Goal: Browse casually: Explore the website without a specific task or goal

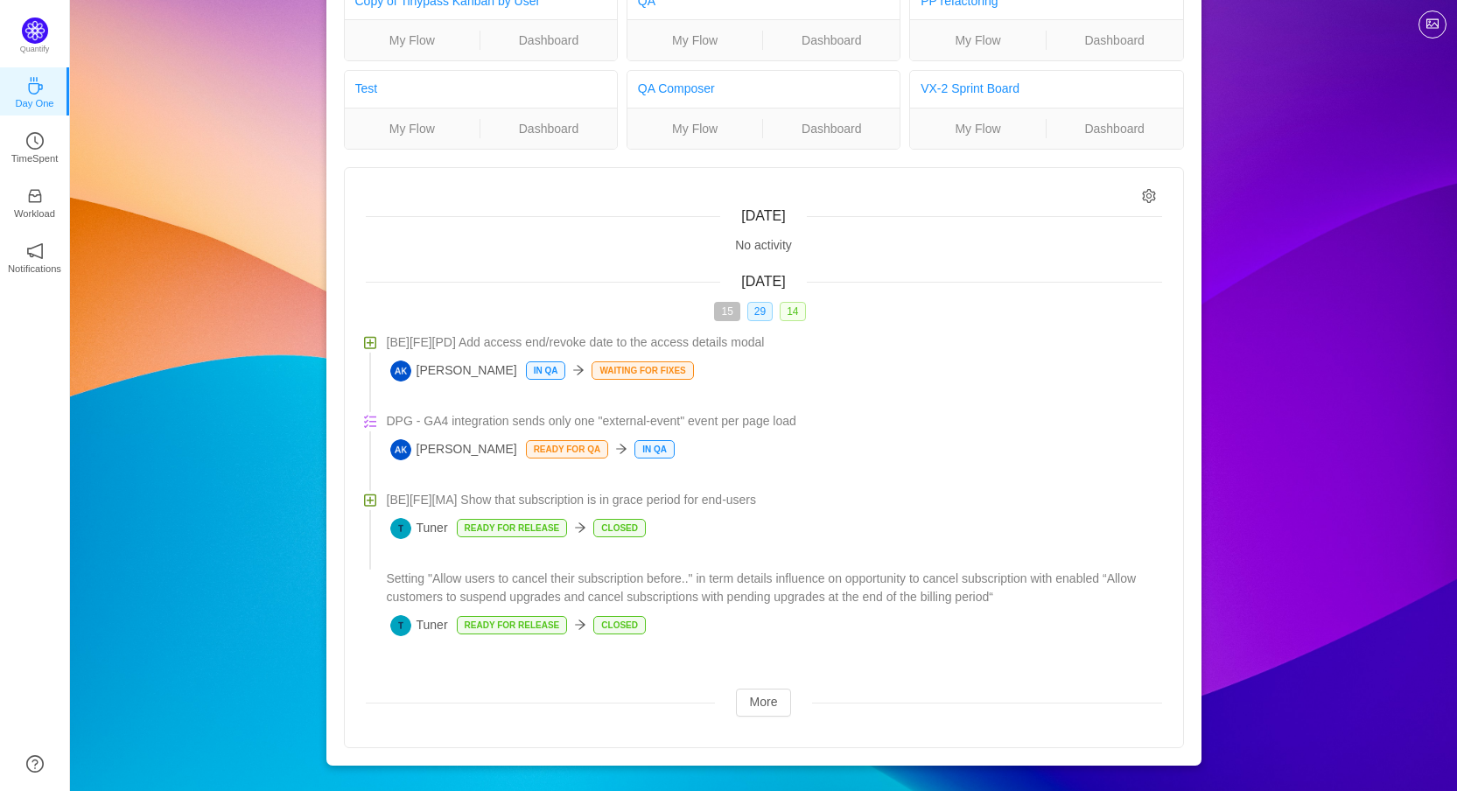
scroll to position [103, 0]
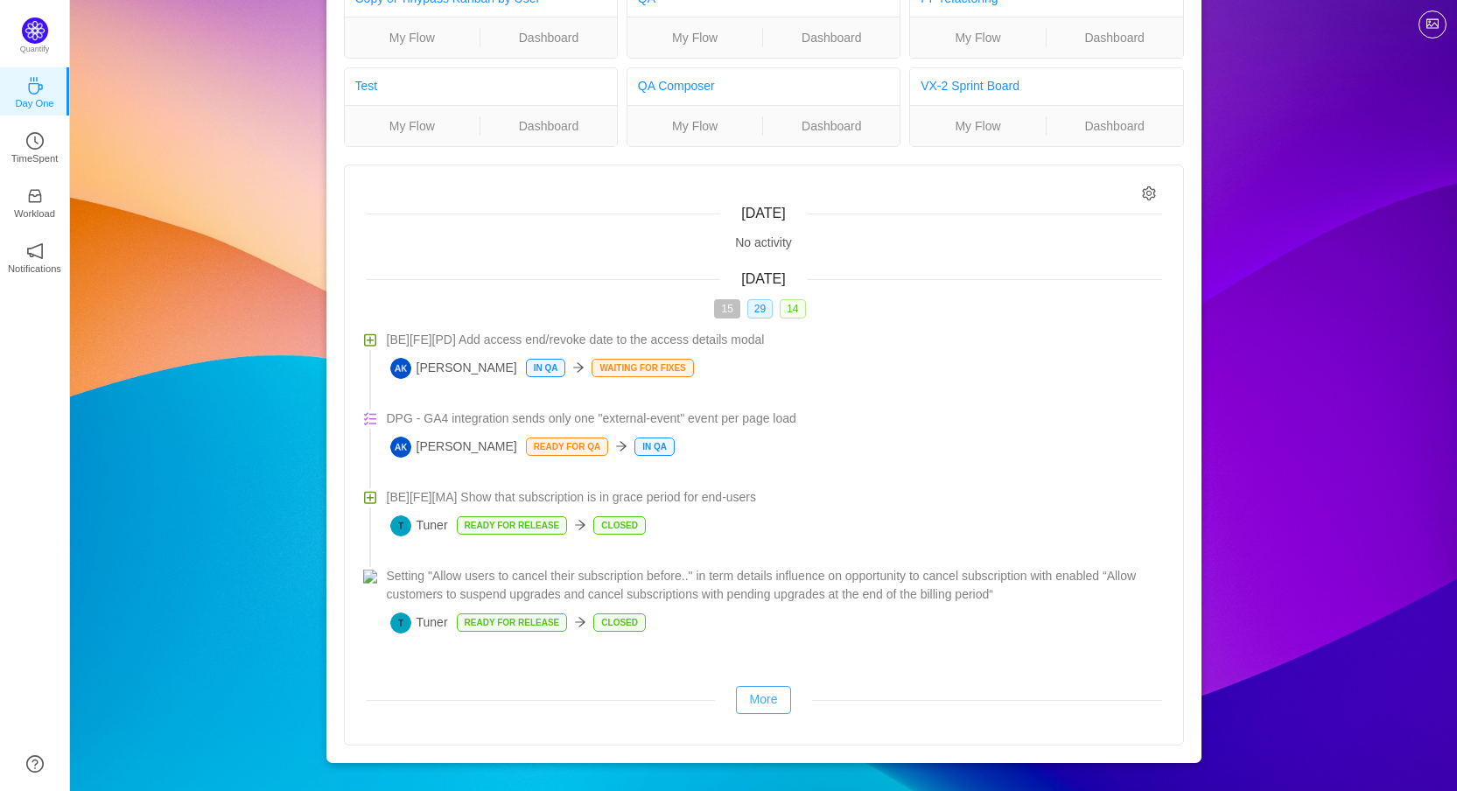
click at [774, 705] on button "More" at bounding box center [764, 700] width 56 height 28
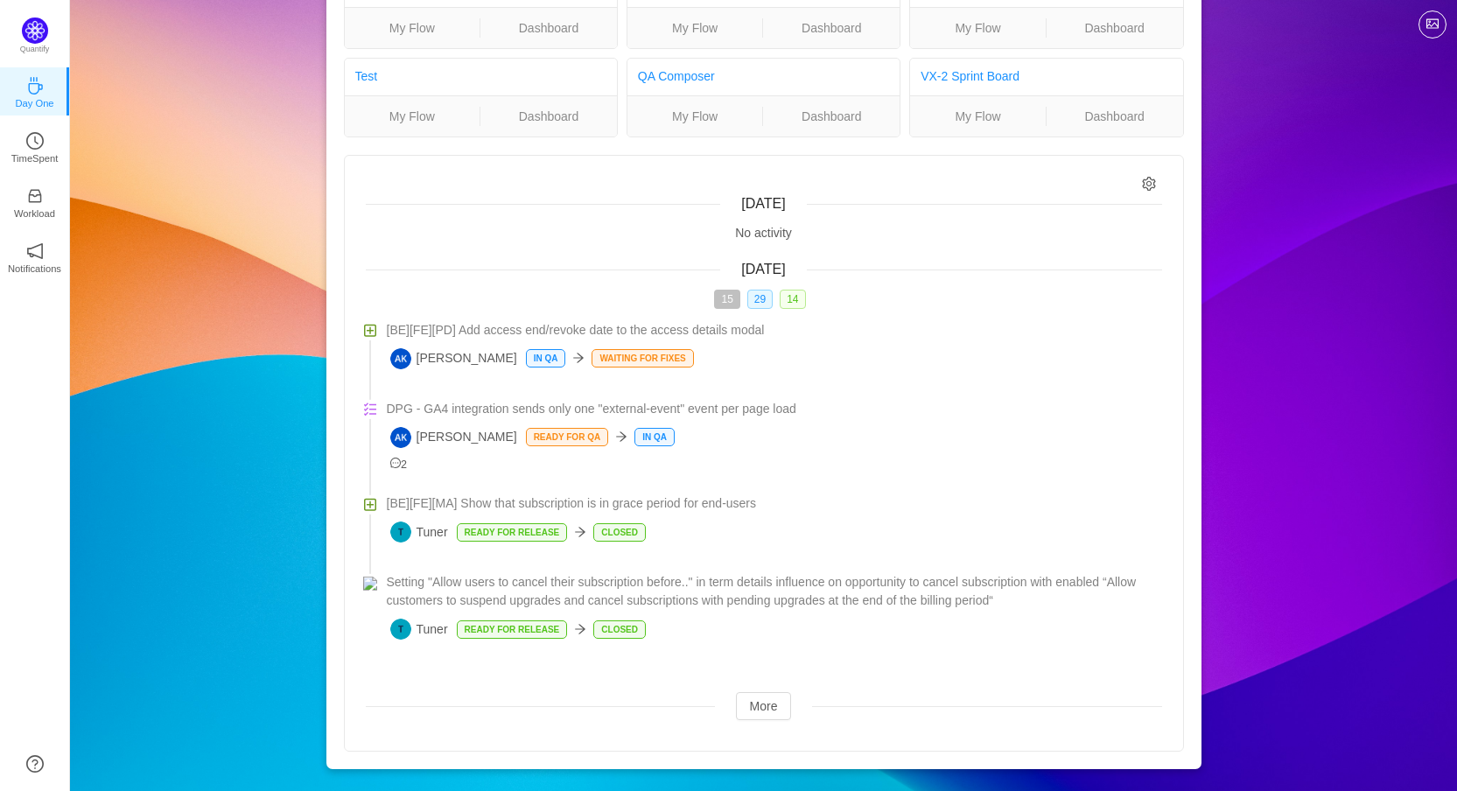
scroll to position [119, 0]
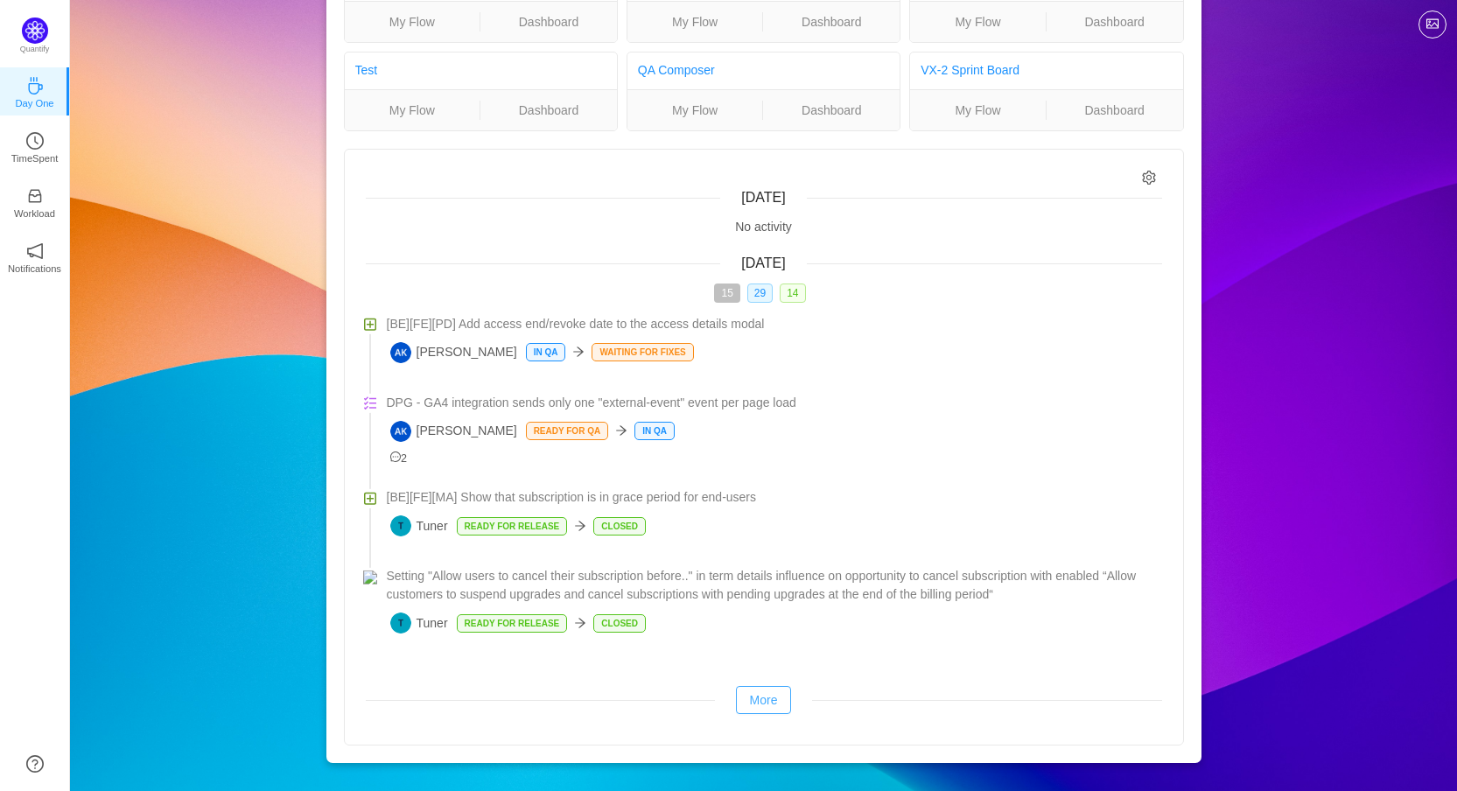
click at [766, 697] on button "More" at bounding box center [764, 700] width 56 height 28
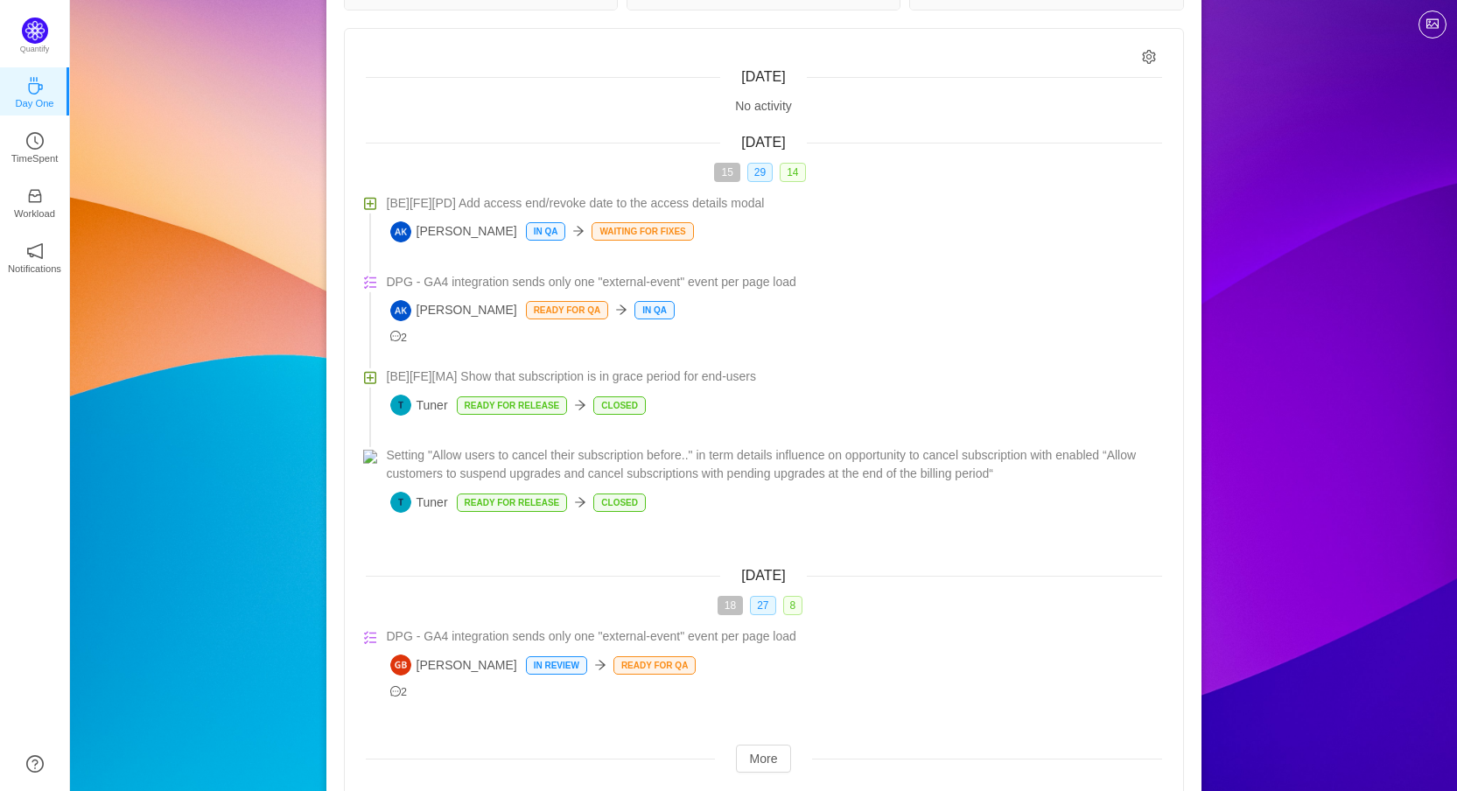
scroll to position [294, 0]
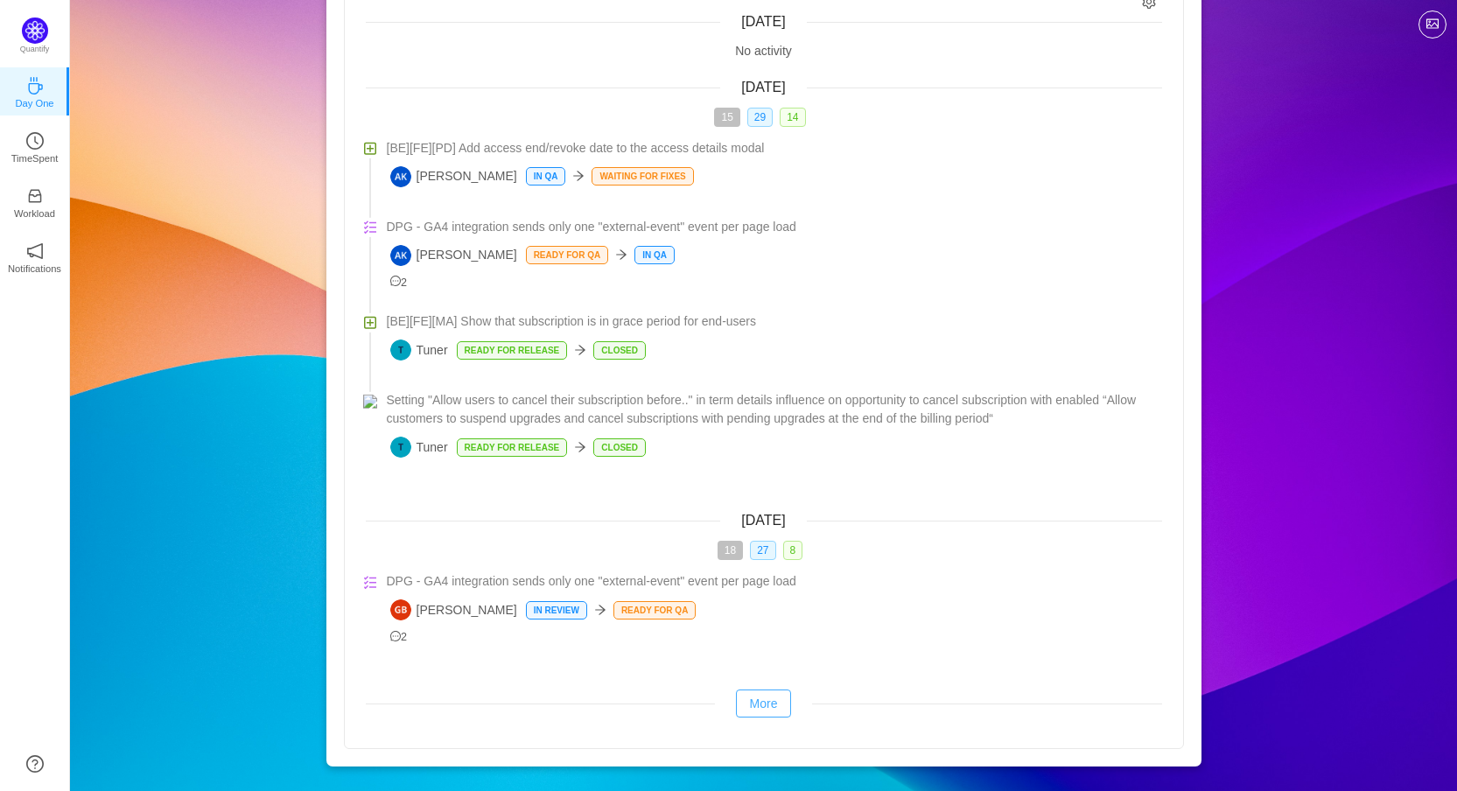
click at [766, 703] on button "More" at bounding box center [764, 704] width 56 height 28
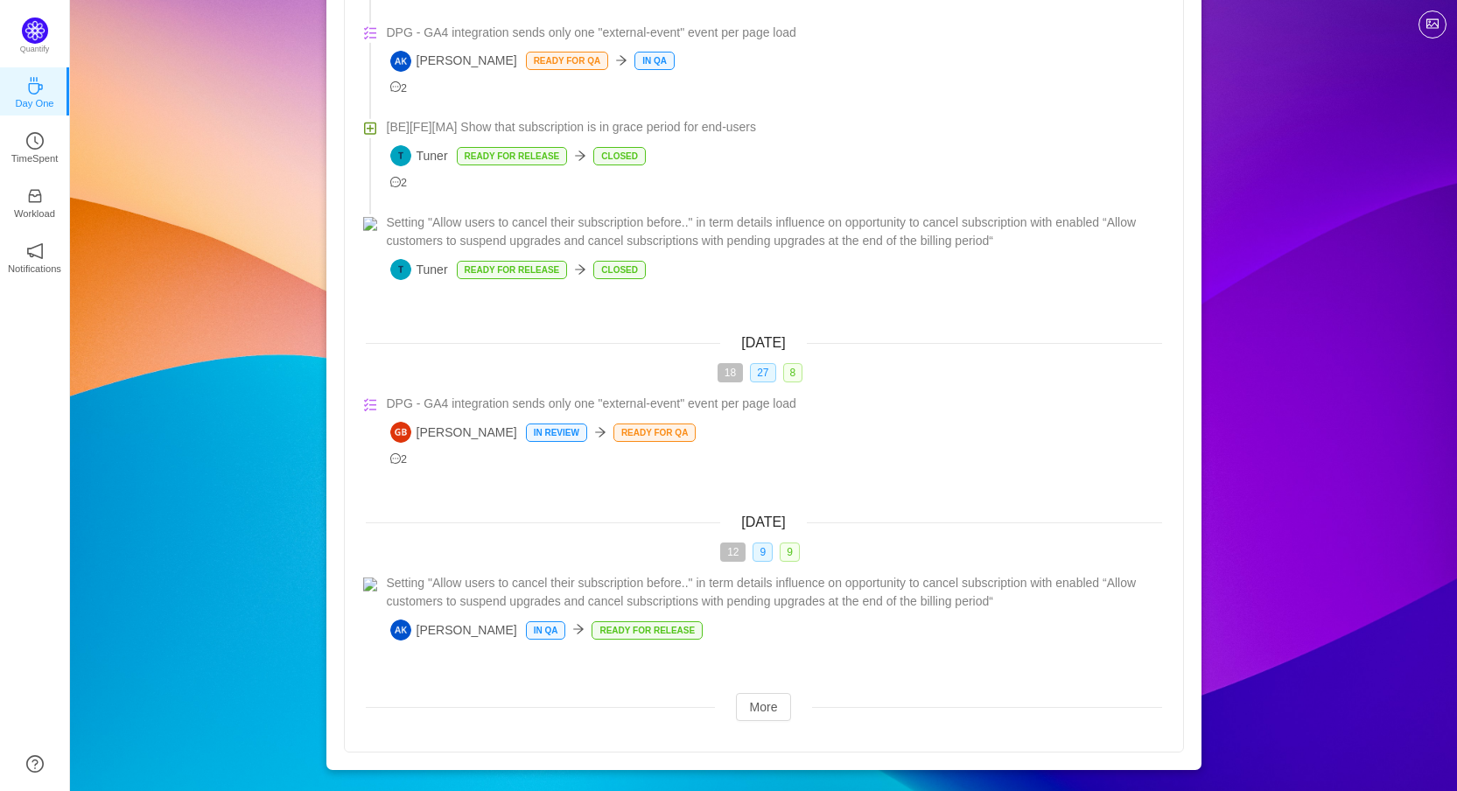
scroll to position [496, 0]
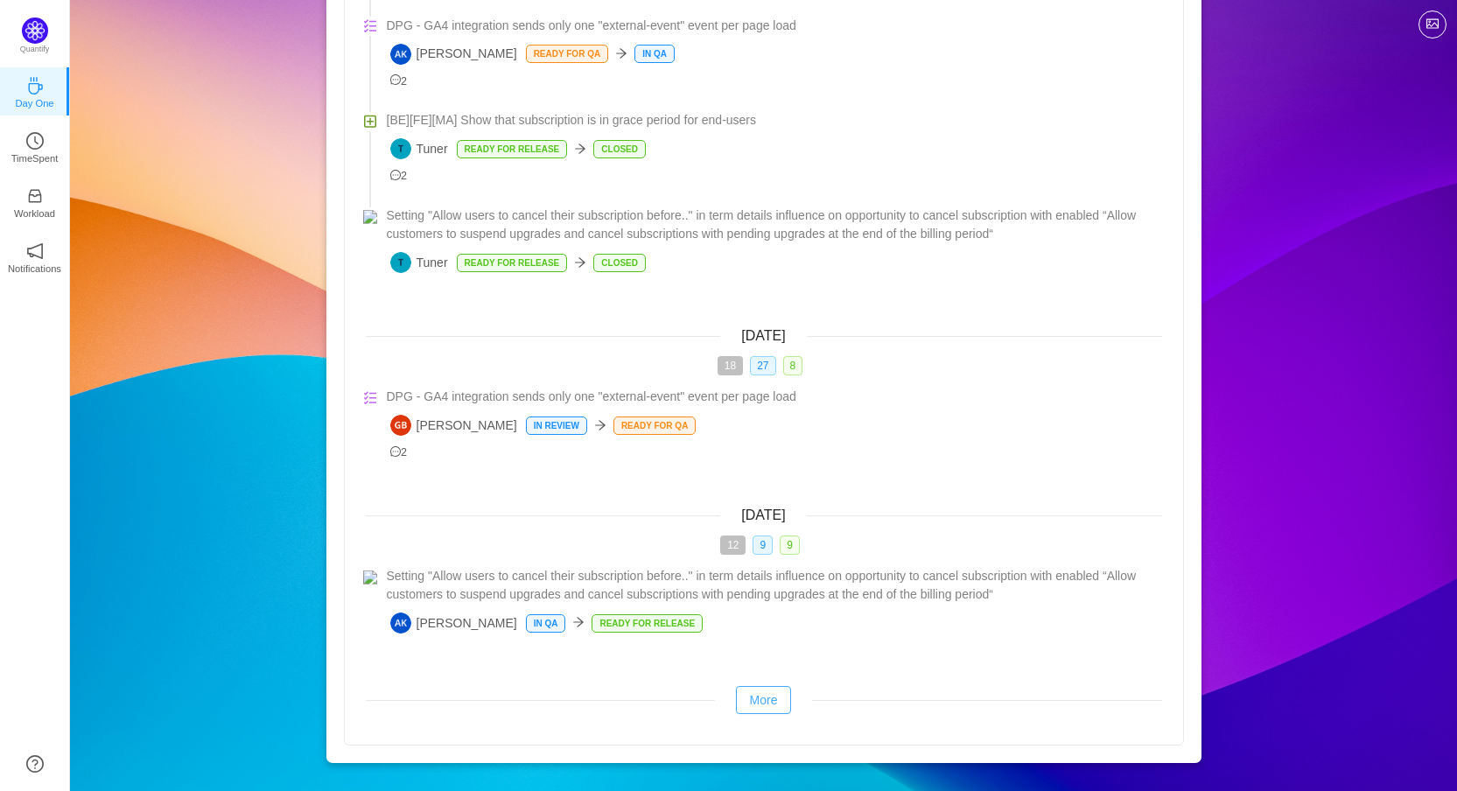
click at [761, 713] on button "More" at bounding box center [764, 700] width 56 height 28
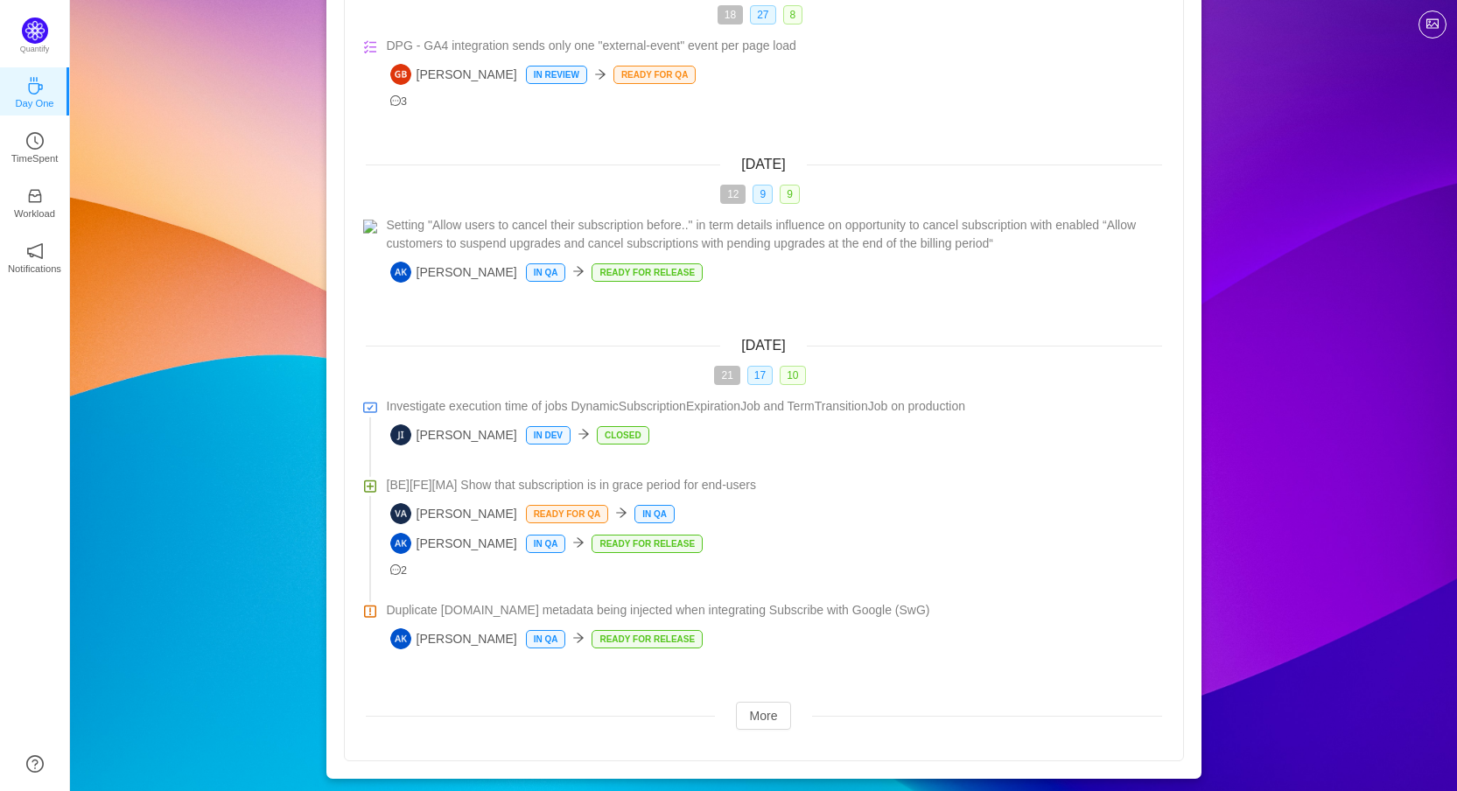
scroll to position [863, 0]
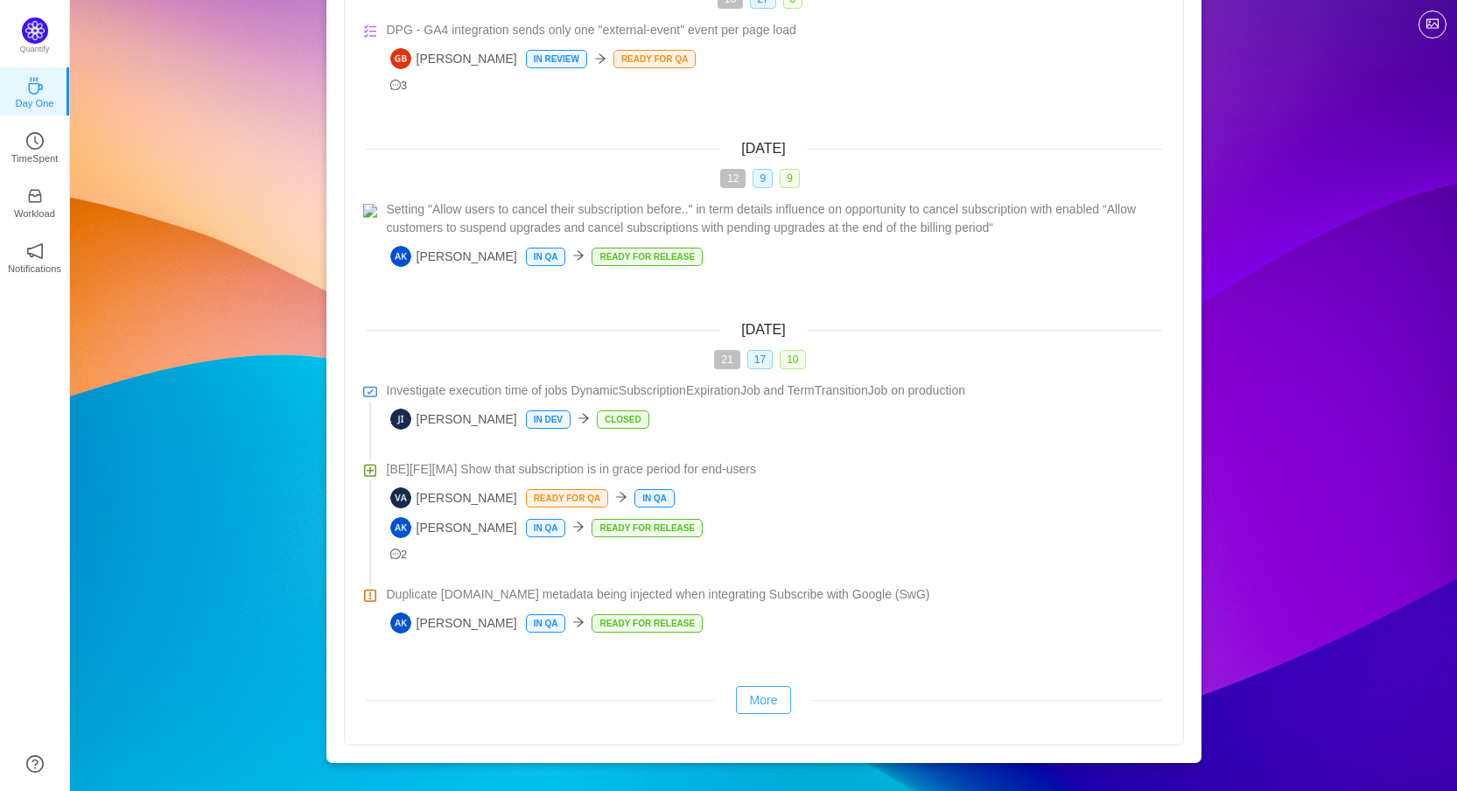
click at [762, 704] on button "More" at bounding box center [764, 700] width 56 height 28
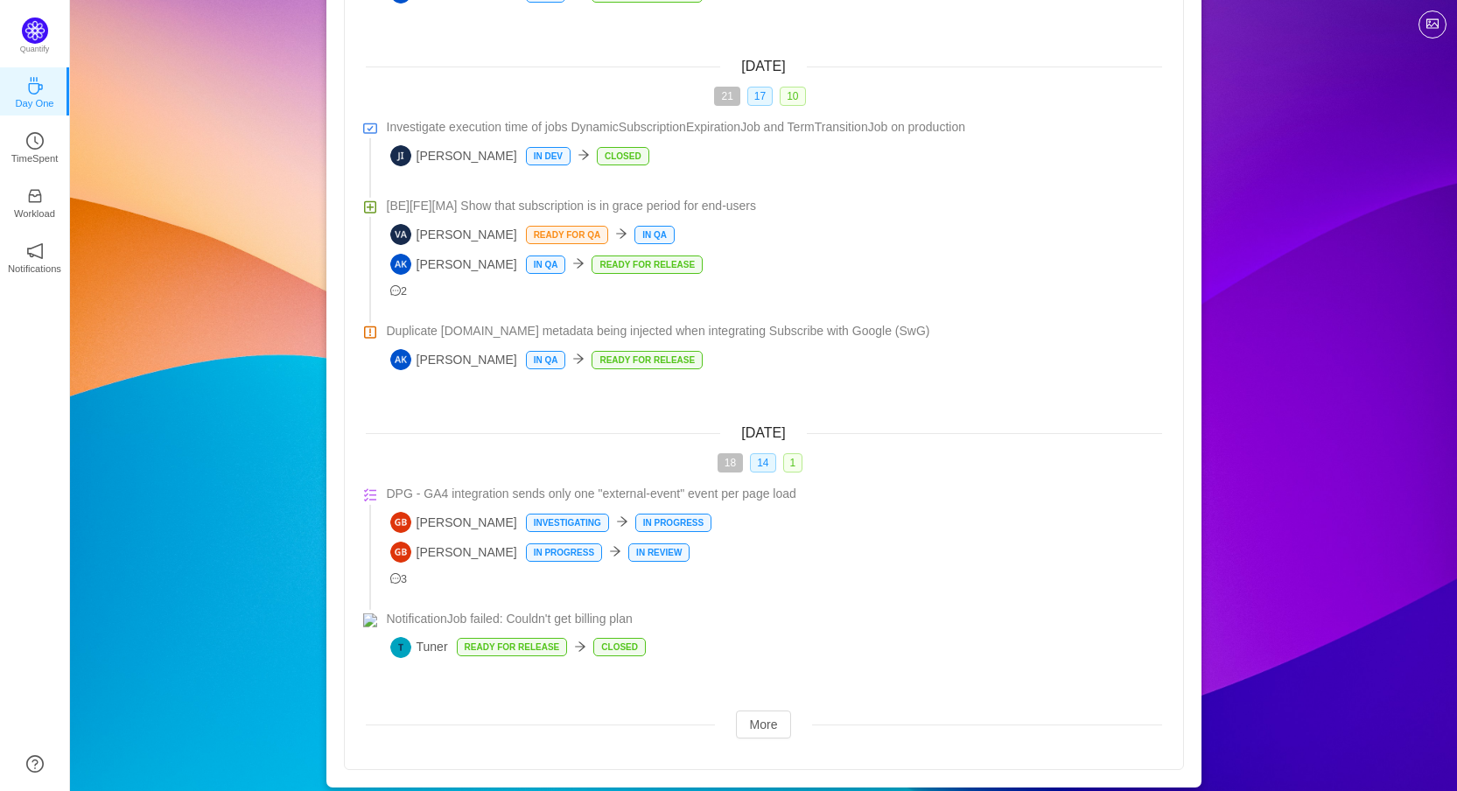
scroll to position [1151, 0]
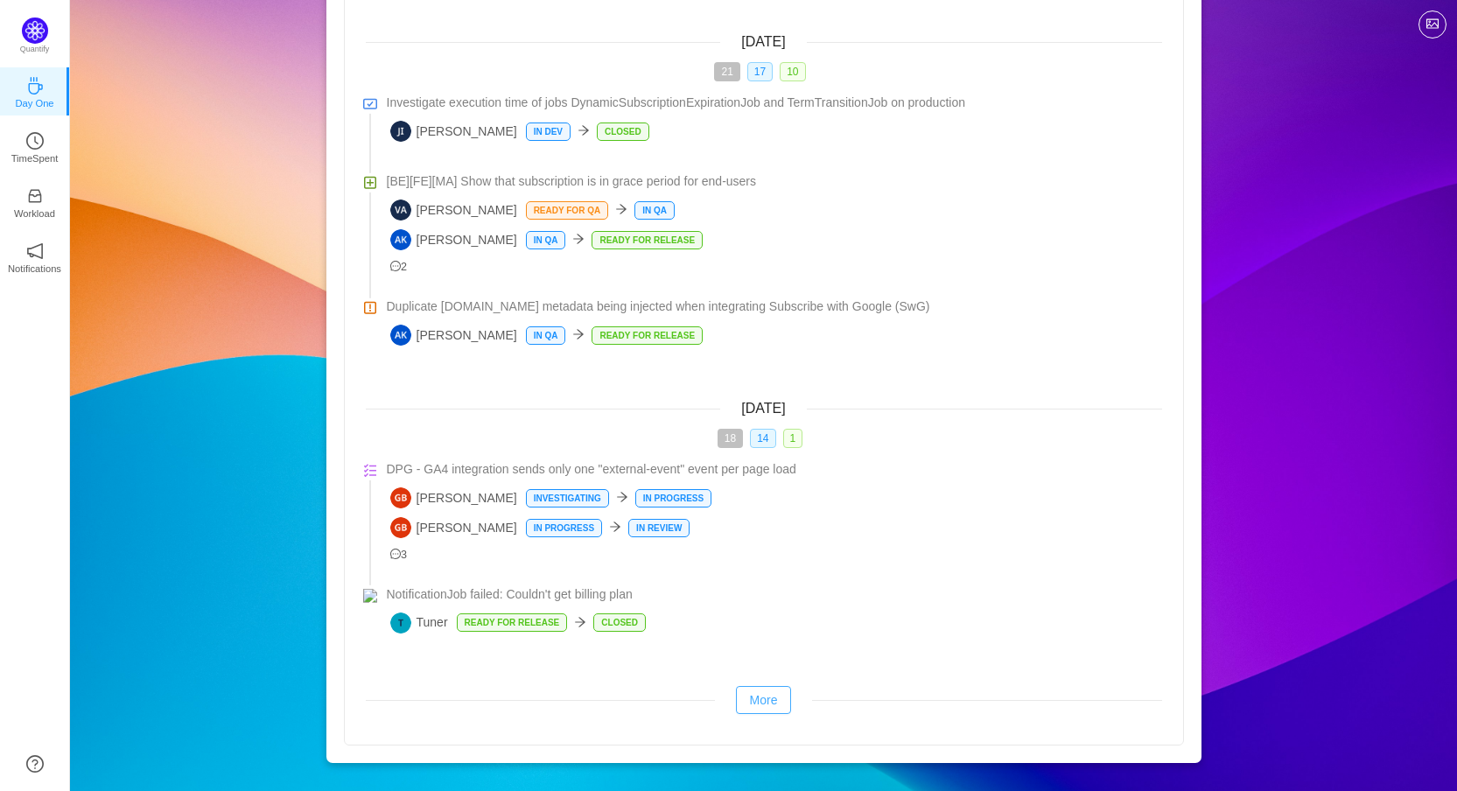
click at [771, 695] on button "More" at bounding box center [764, 700] width 56 height 28
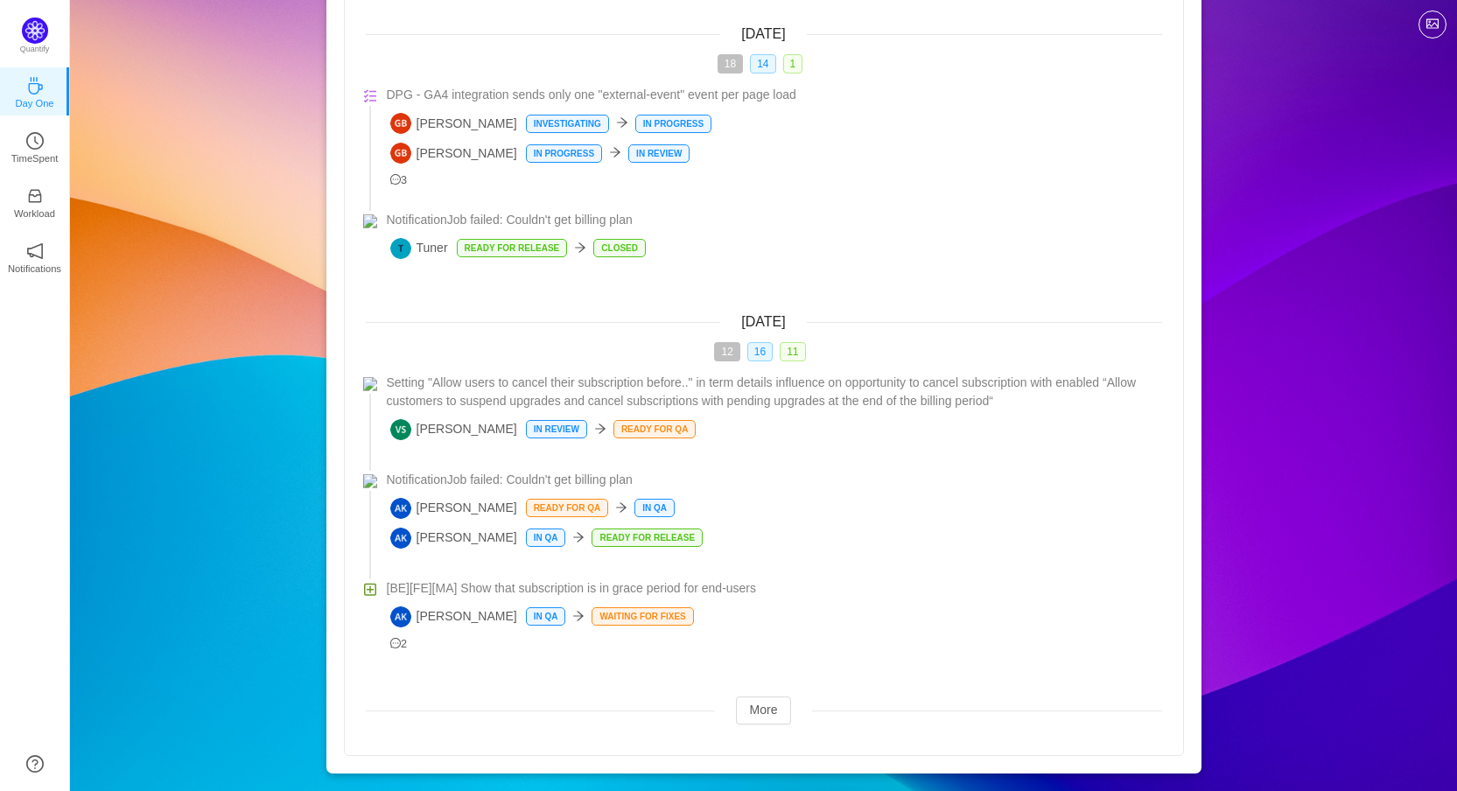
scroll to position [1536, 0]
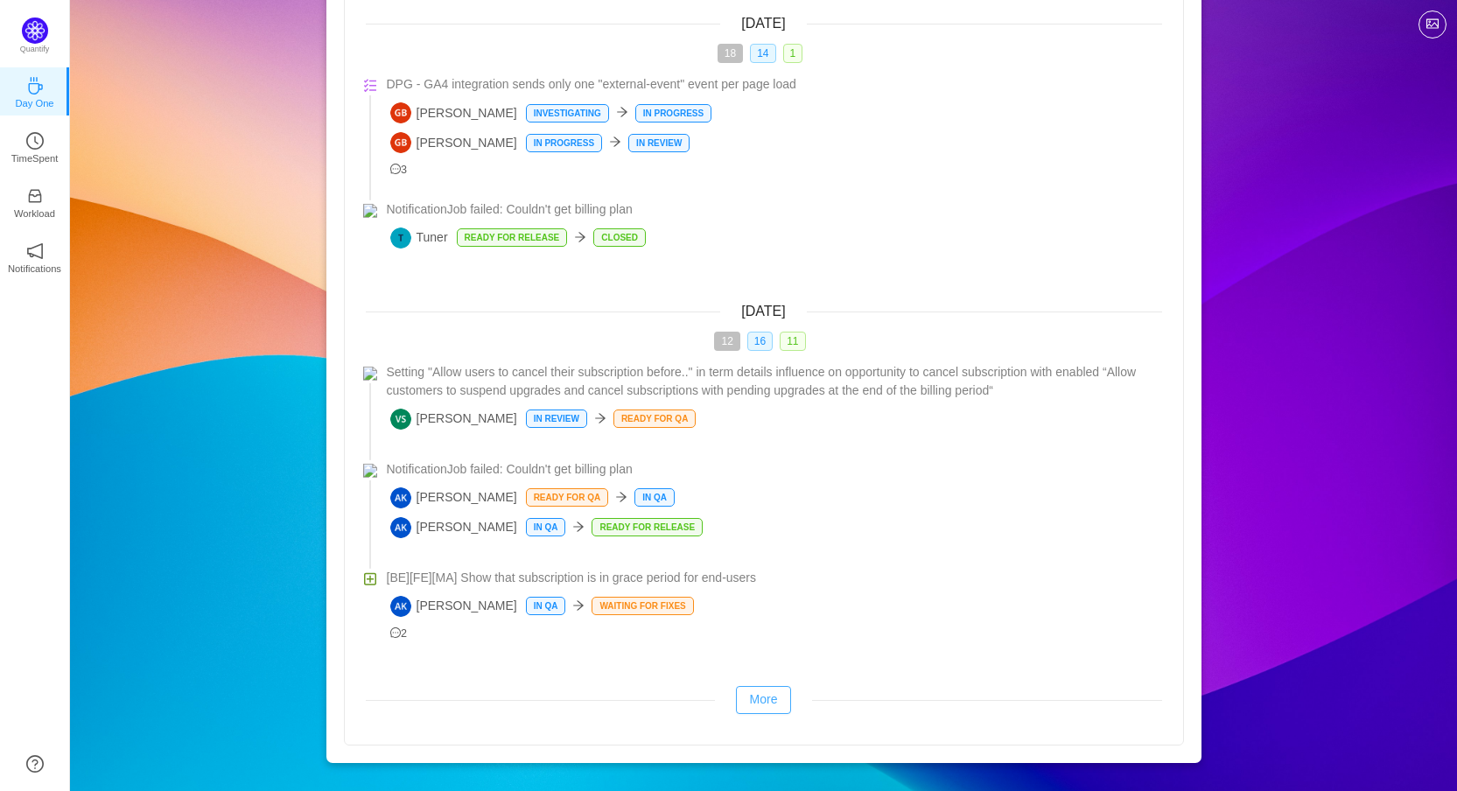
click at [761, 699] on button "More" at bounding box center [764, 700] width 56 height 28
click at [750, 696] on button "More" at bounding box center [764, 700] width 56 height 28
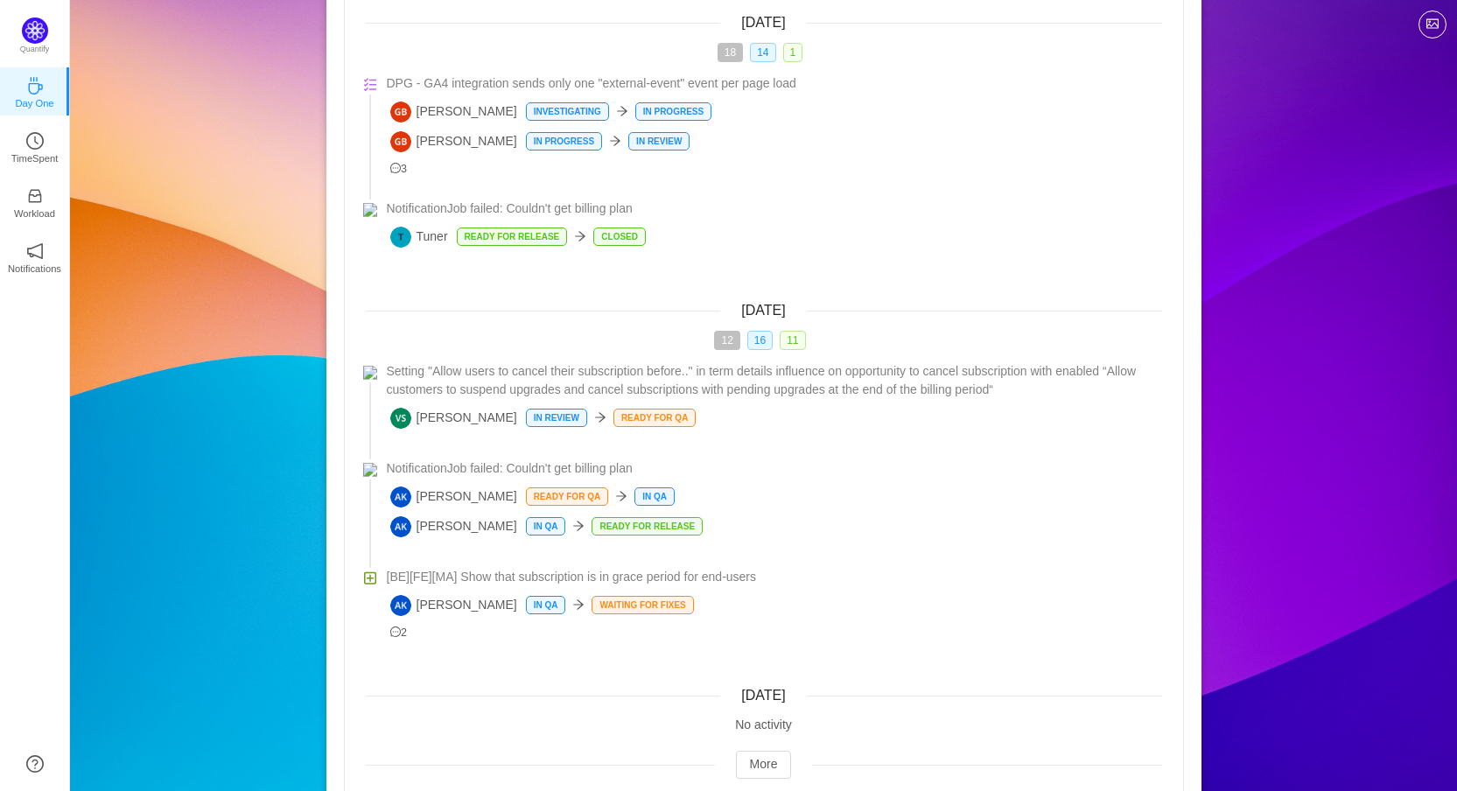
scroll to position [1618, 0]
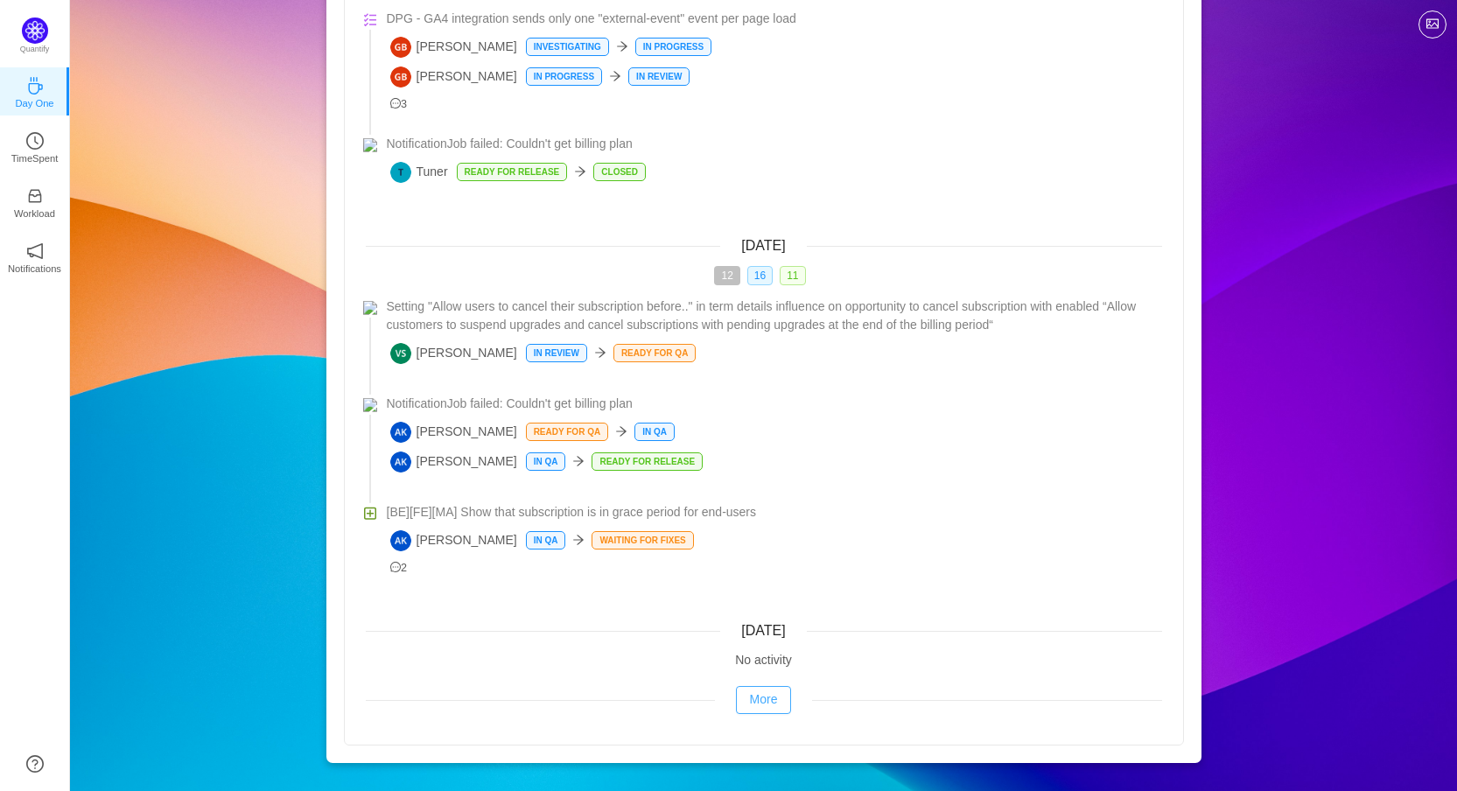
click at [764, 705] on button "More" at bounding box center [764, 700] width 56 height 28
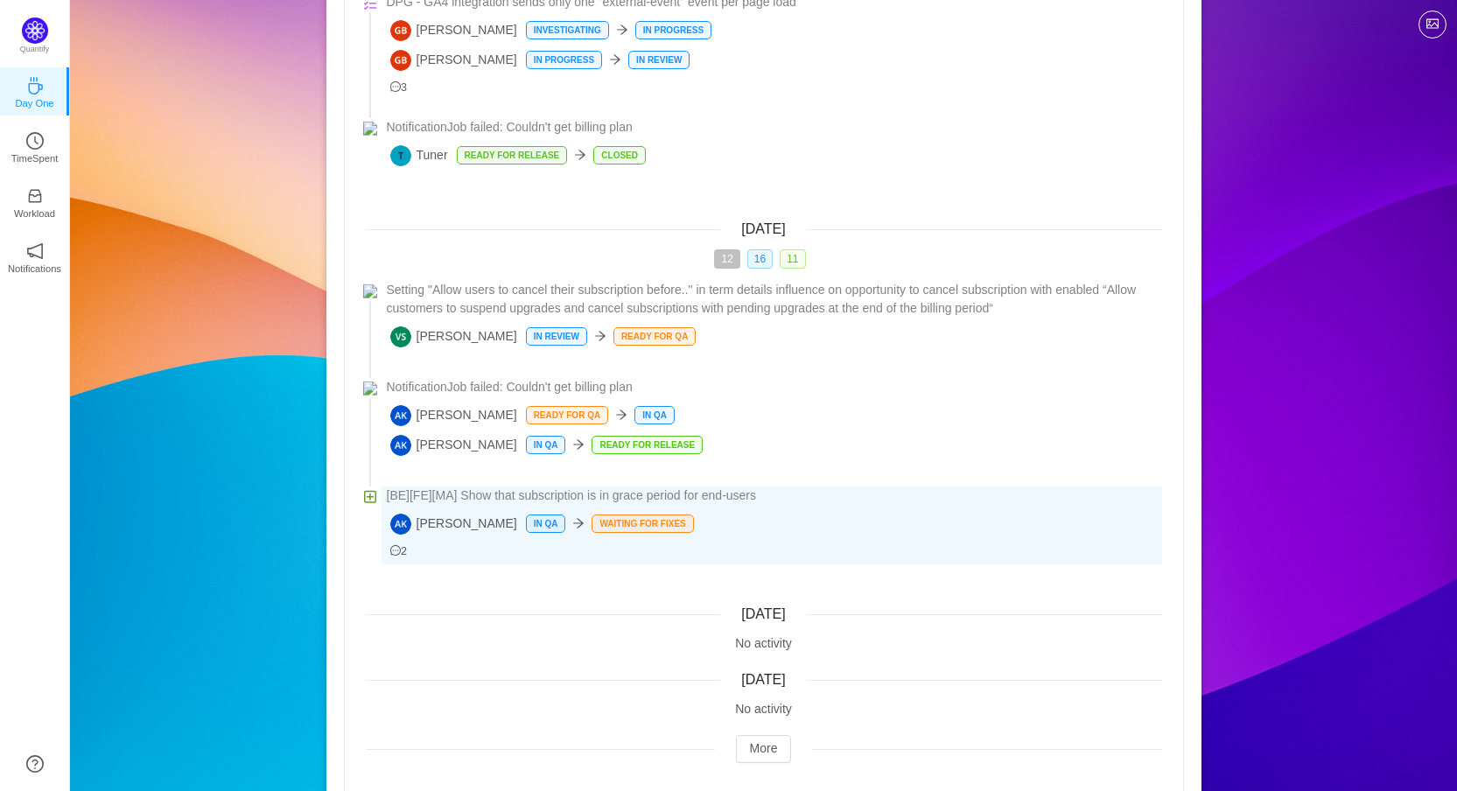
scroll to position [1684, 0]
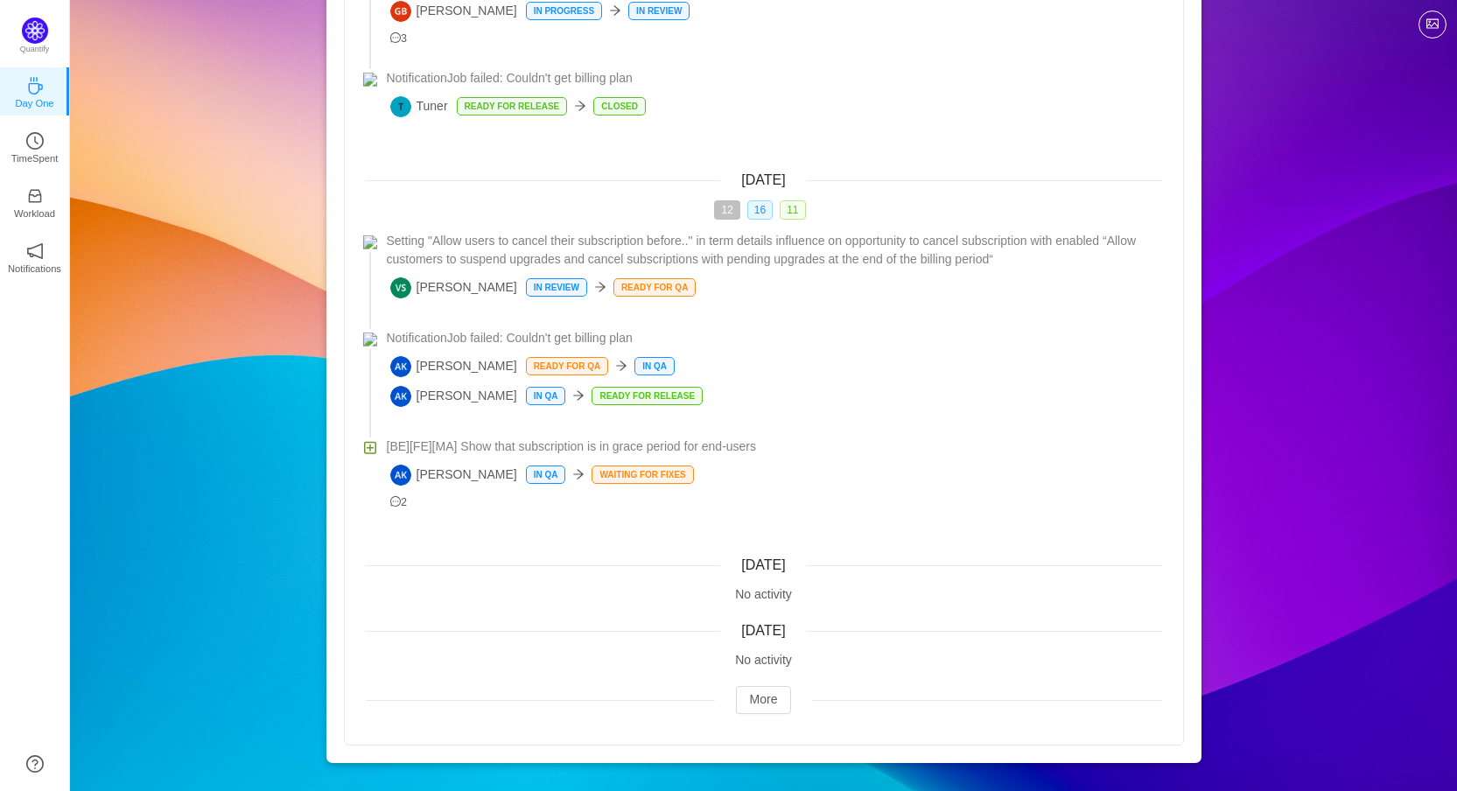
click at [756, 696] on button "More" at bounding box center [764, 700] width 56 height 28
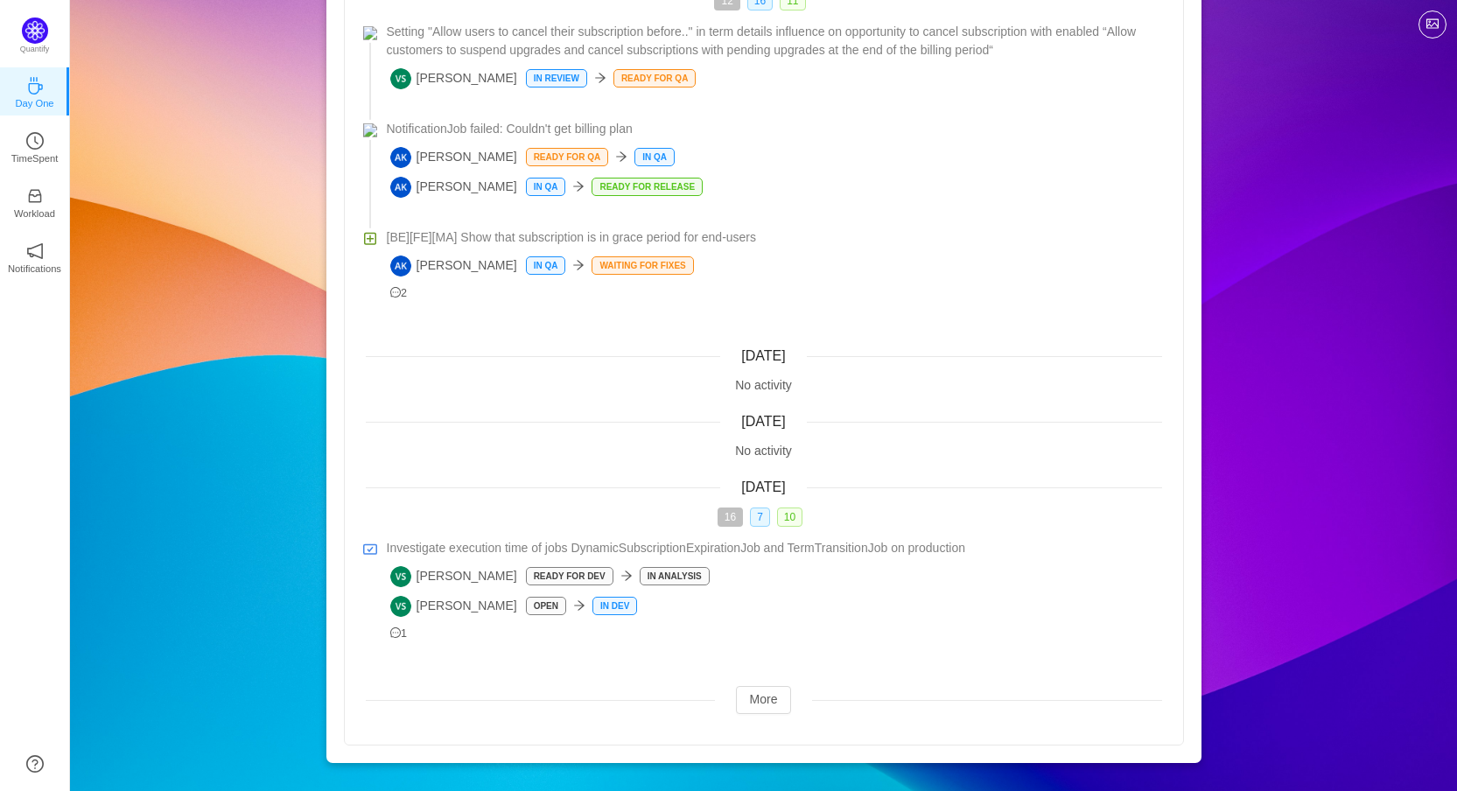
scroll to position [1893, 0]
click at [782, 711] on button "More" at bounding box center [764, 700] width 56 height 28
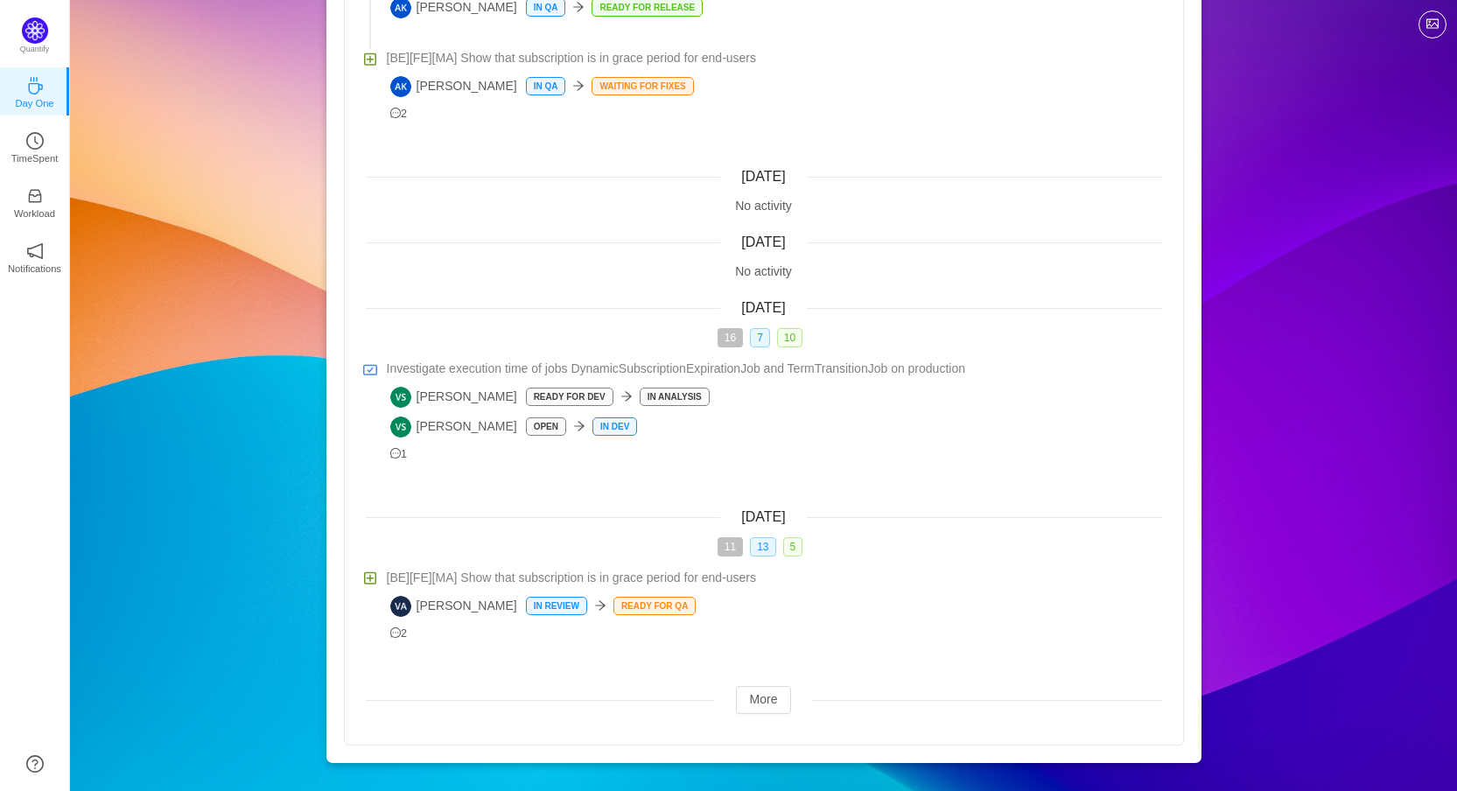
scroll to position [2073, 0]
click at [784, 703] on button "More" at bounding box center [764, 700] width 56 height 28
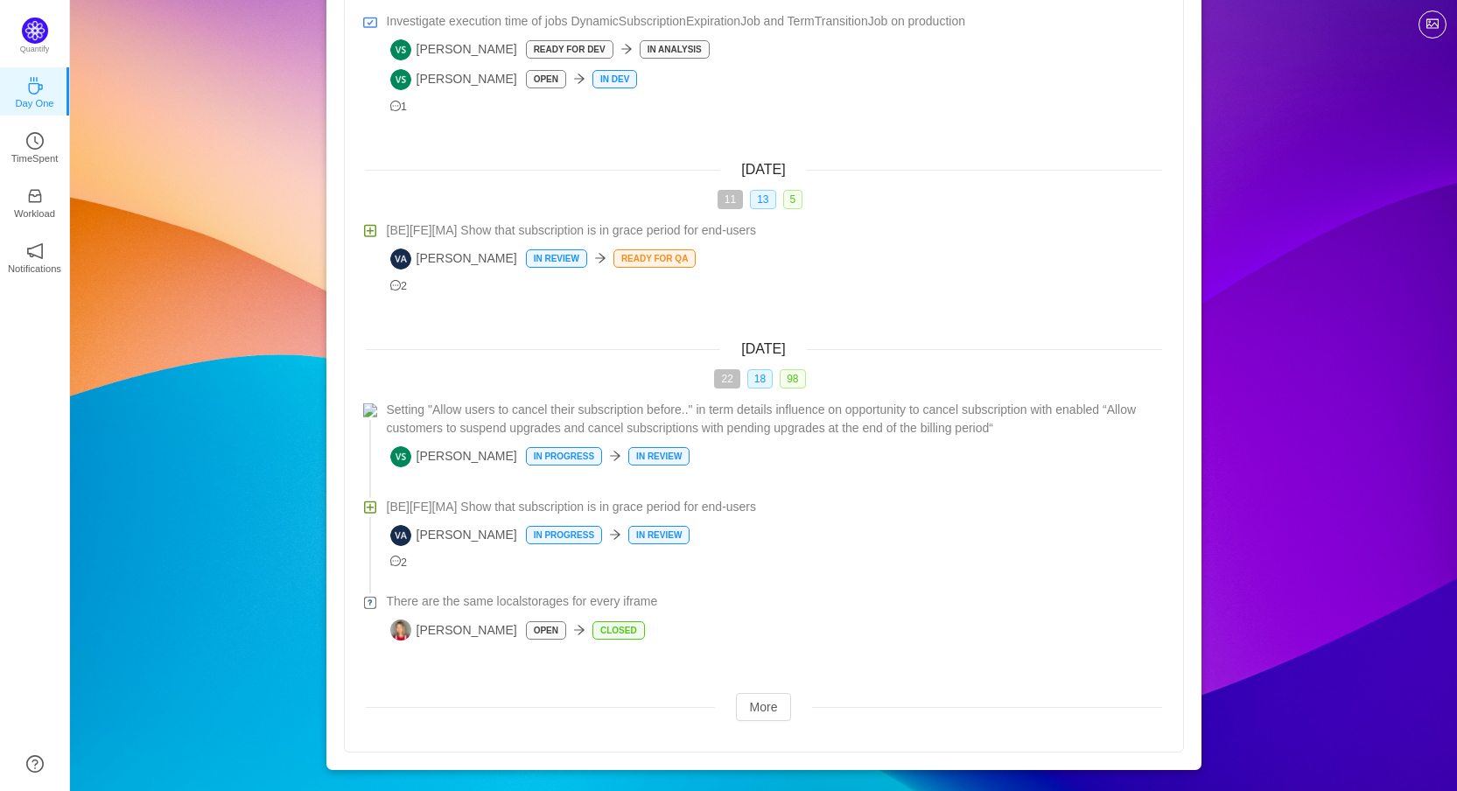
scroll to position [2427, 0]
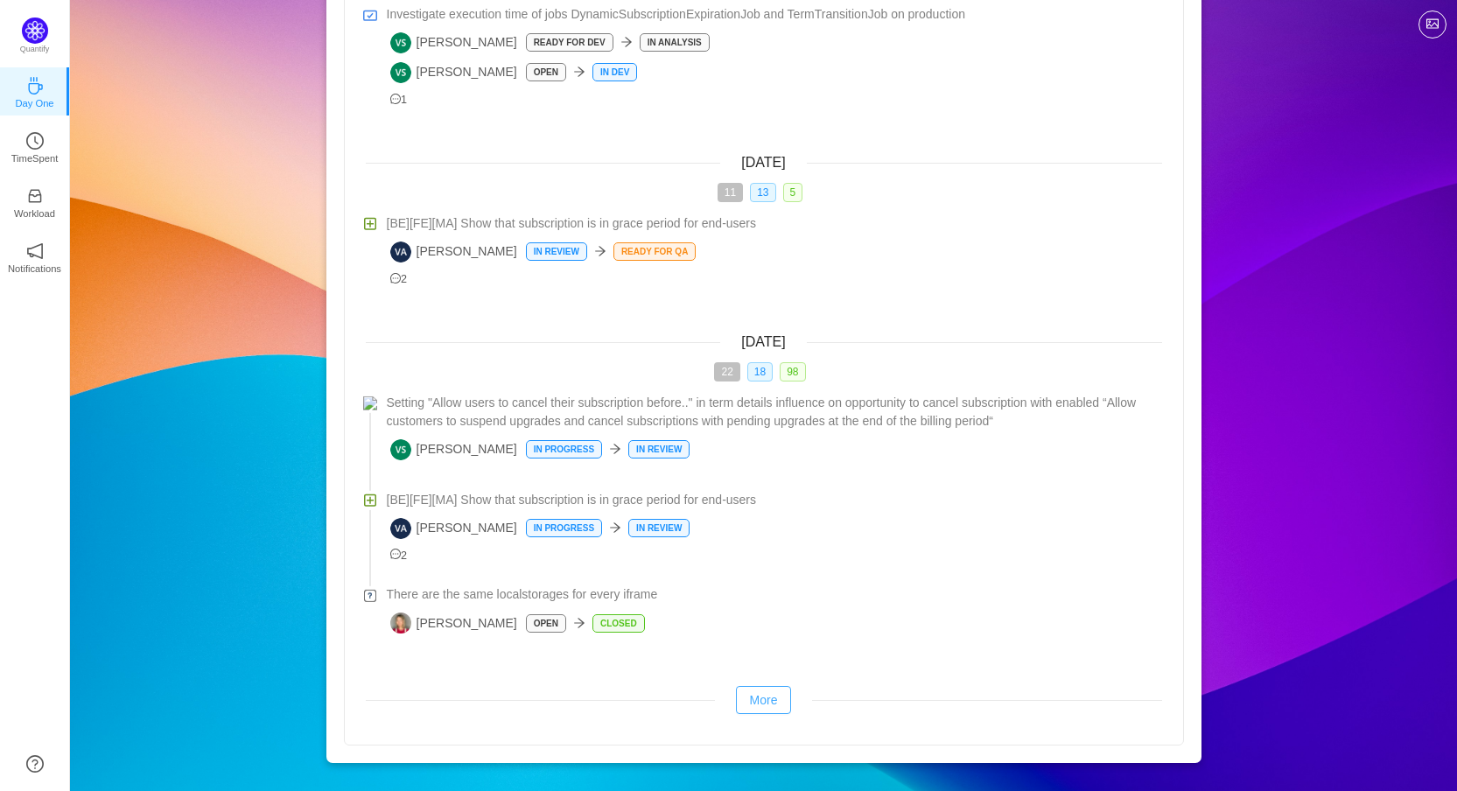
click at [768, 692] on button "More" at bounding box center [764, 700] width 56 height 28
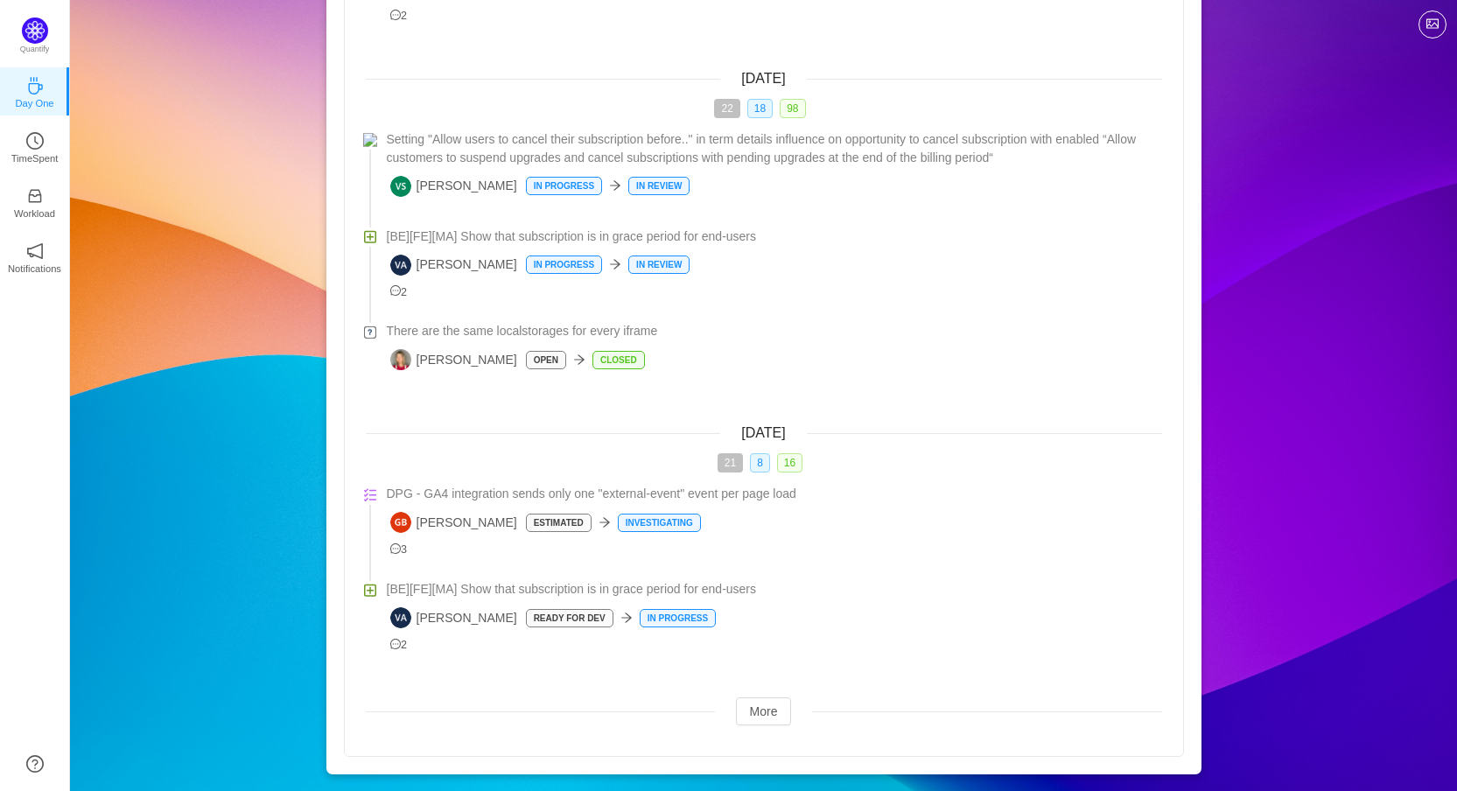
scroll to position [2702, 0]
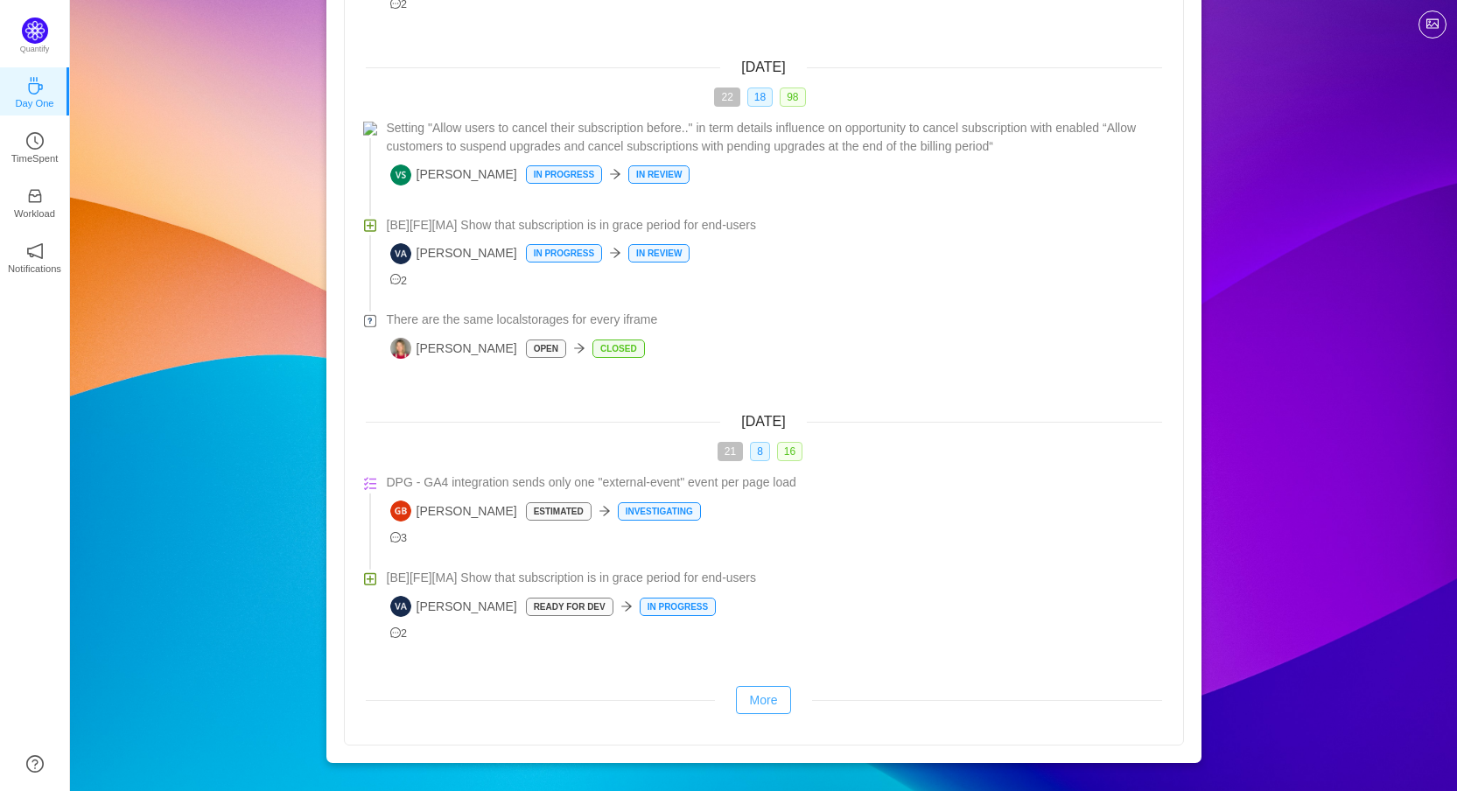
click at [774, 688] on button "More" at bounding box center [764, 700] width 56 height 28
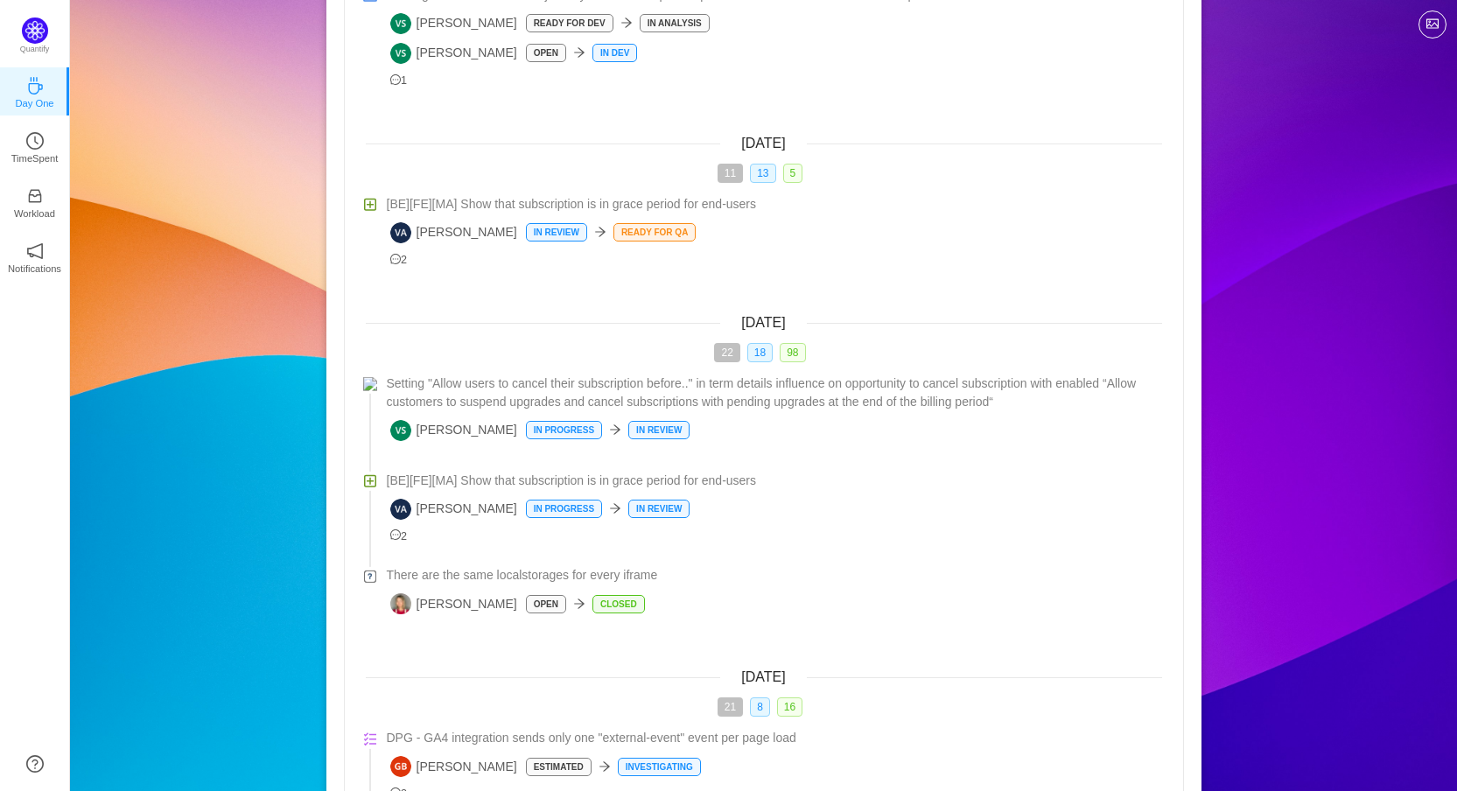
scroll to position [2527, 0]
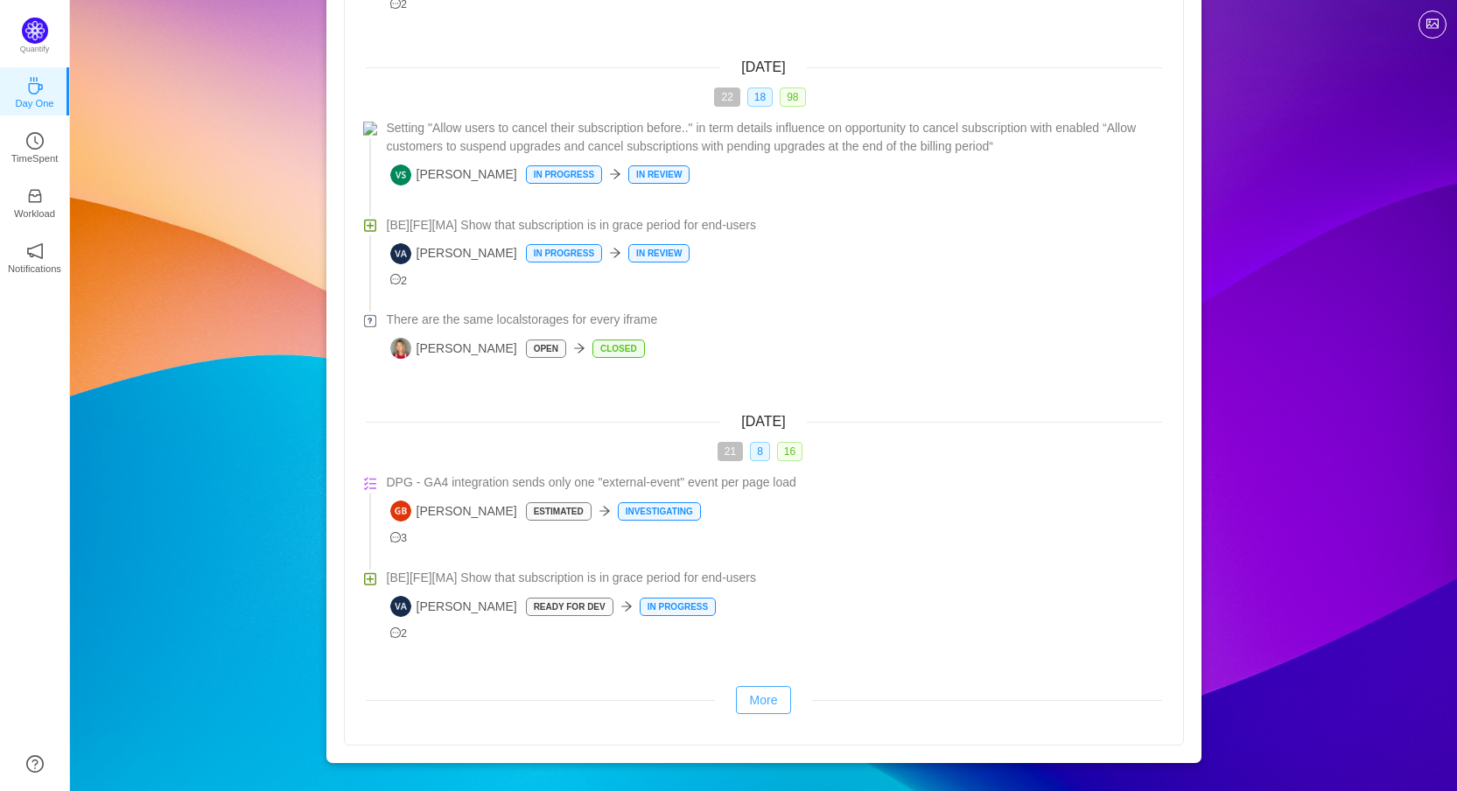
click at [754, 696] on button "More" at bounding box center [764, 700] width 56 height 28
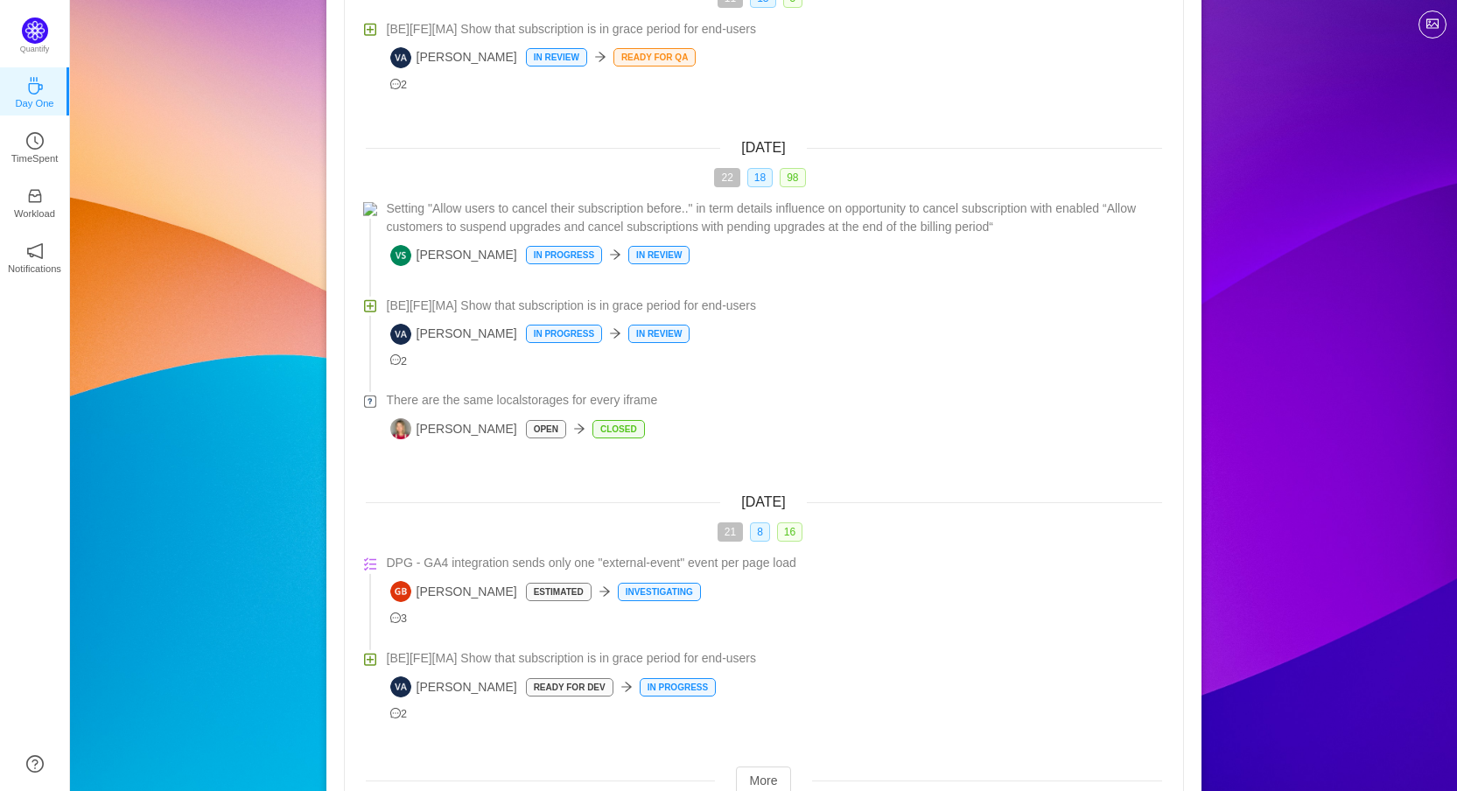
scroll to position [2702, 0]
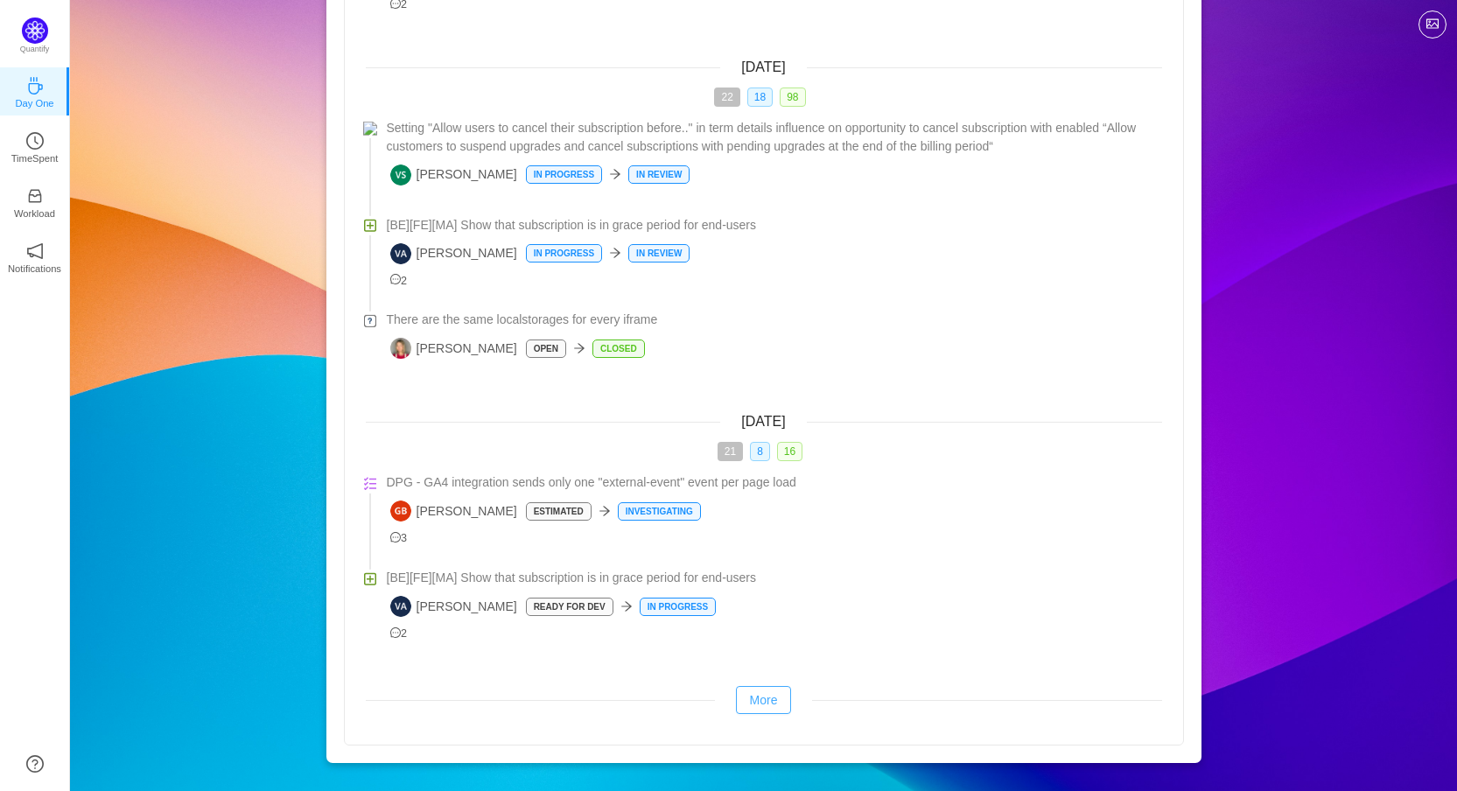
click at [782, 701] on button "More" at bounding box center [764, 700] width 56 height 28
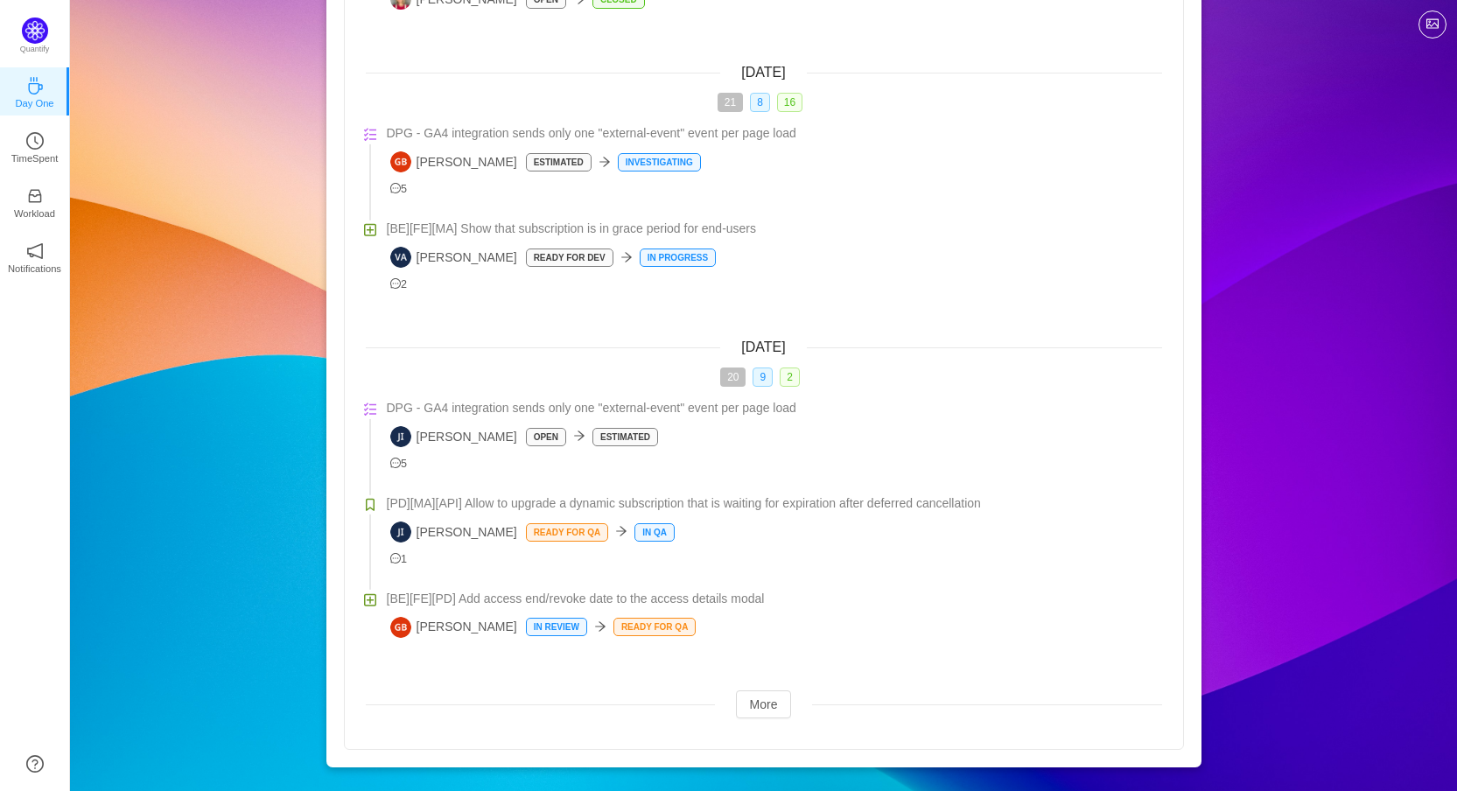
scroll to position [3056, 0]
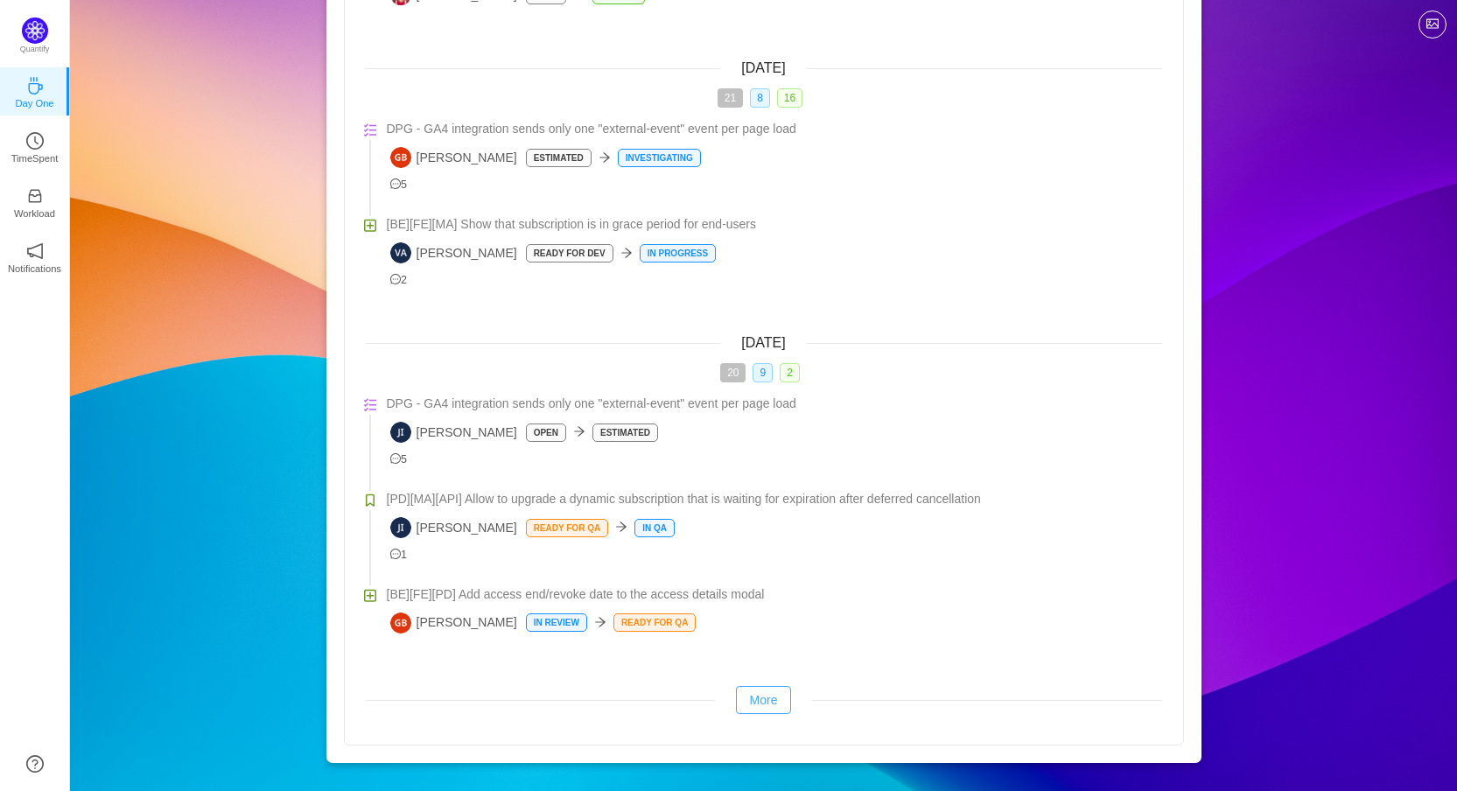
click at [762, 702] on button "More" at bounding box center [764, 700] width 56 height 28
